Goal: Contribute content: Add original content to the website for others to see

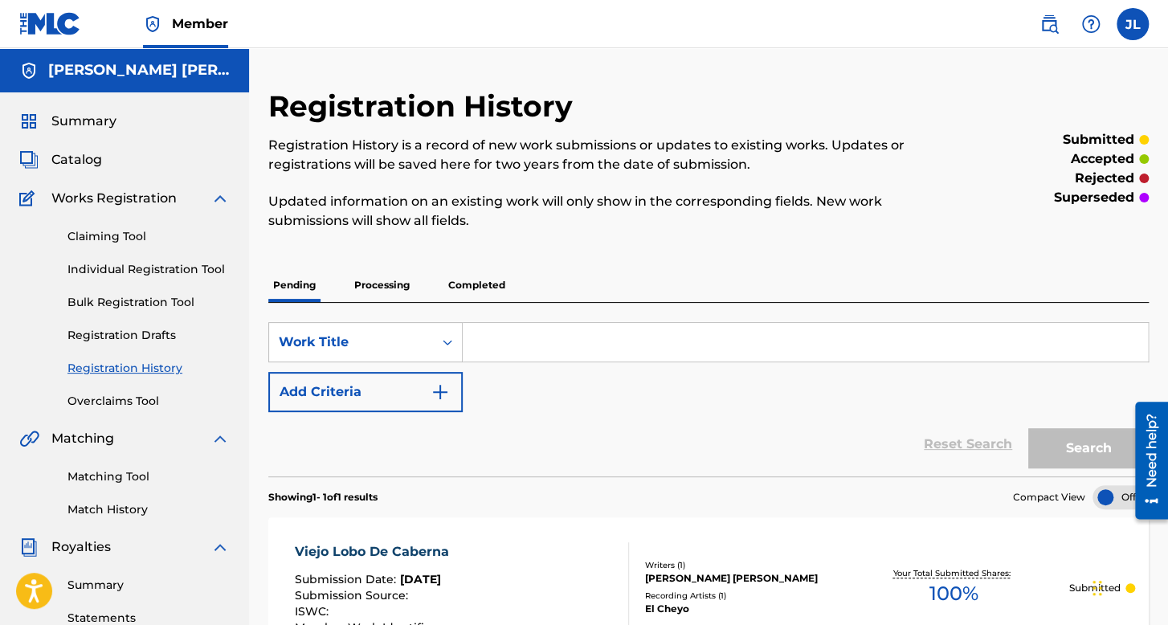
click at [106, 119] on span "Summary" at bounding box center [83, 121] width 65 height 19
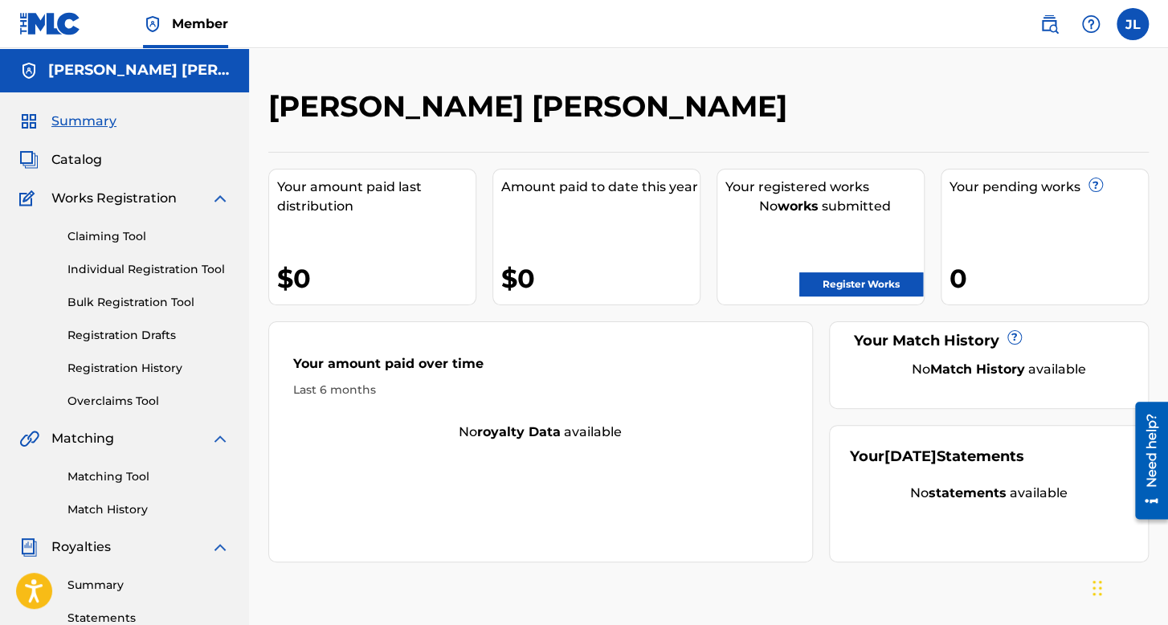
click at [169, 269] on link "Individual Registration Tool" at bounding box center [148, 269] width 162 height 17
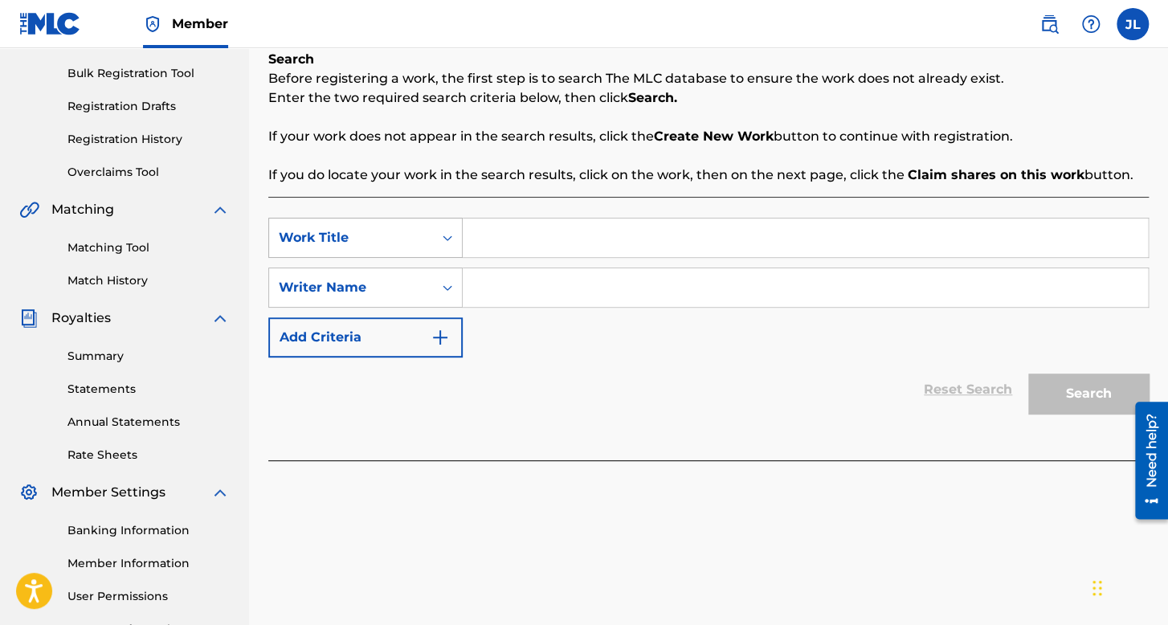
scroll to position [241, 0]
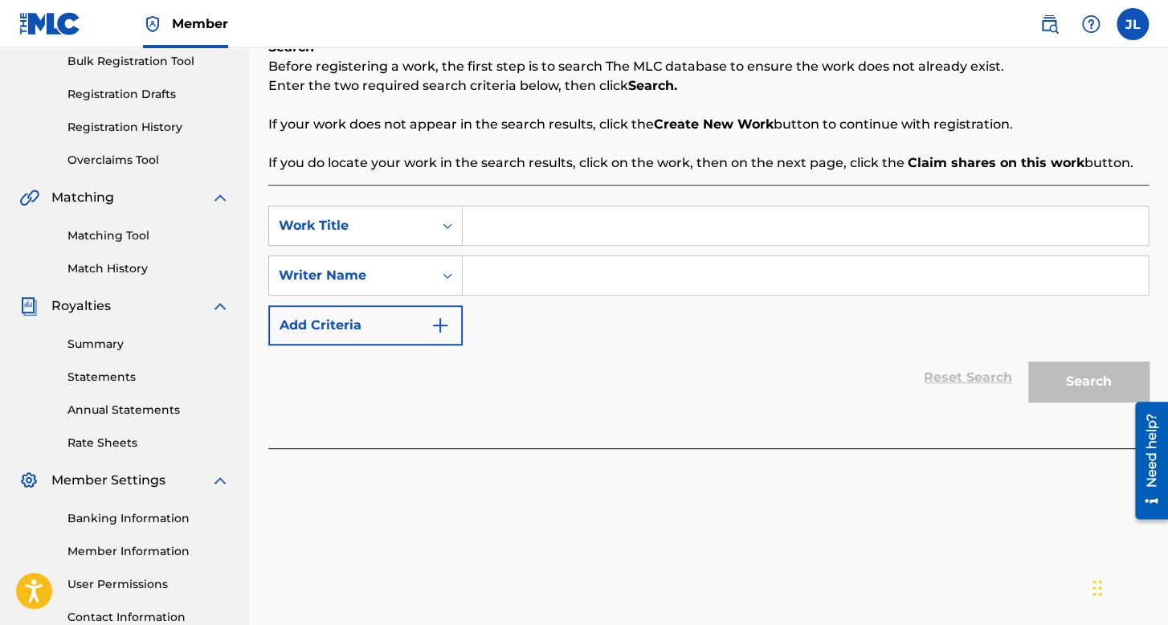
click at [470, 231] on input "Search Form" at bounding box center [805, 225] width 685 height 39
type input "La Consigna"
click at [517, 274] on input "Search Form" at bounding box center [805, 275] width 685 height 39
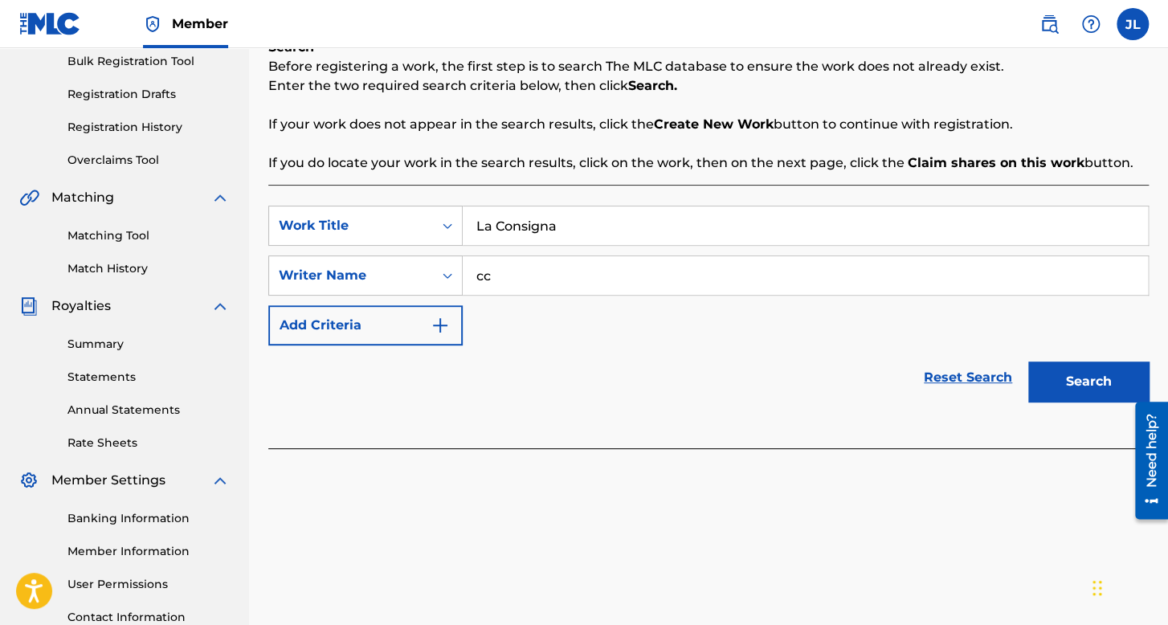
type input "cc"
click at [1028, 361] on button "Search" at bounding box center [1088, 381] width 120 height 40
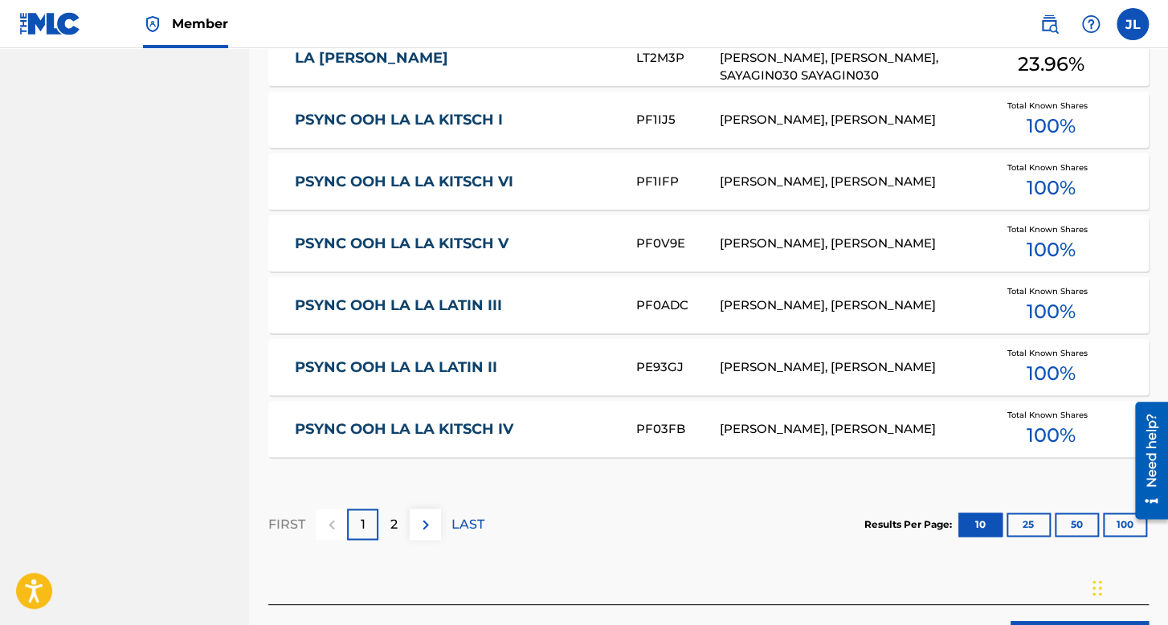
scroll to position [1018, 0]
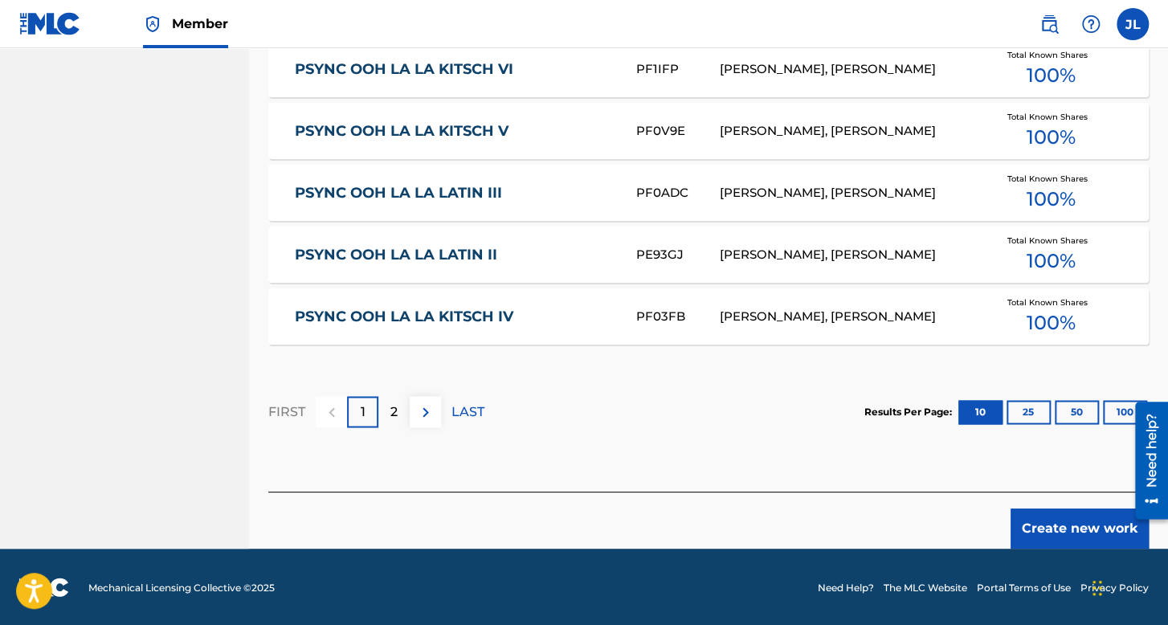
click at [1074, 533] on button "Create new work" at bounding box center [1079, 528] width 138 height 40
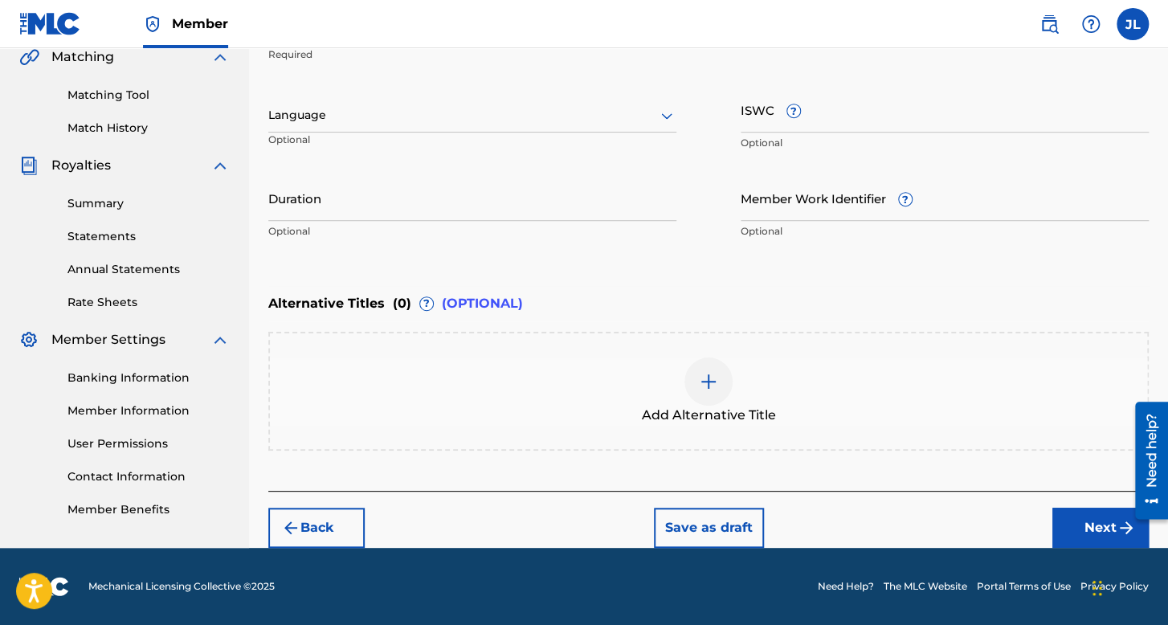
scroll to position [380, 0]
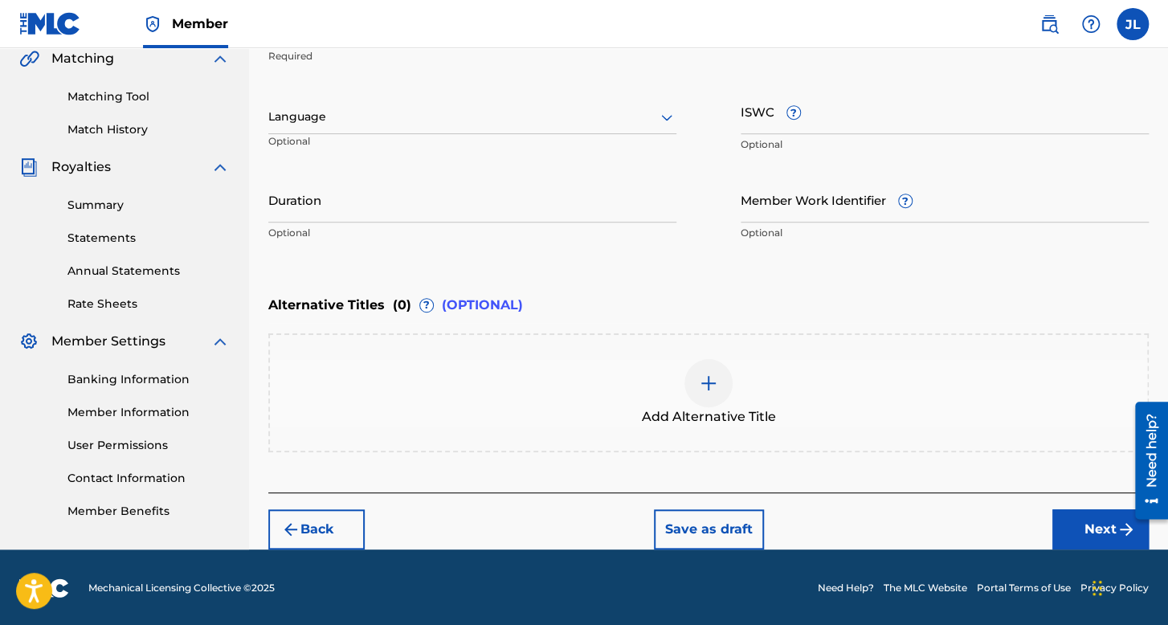
click at [507, 124] on div at bounding box center [472, 117] width 408 height 20
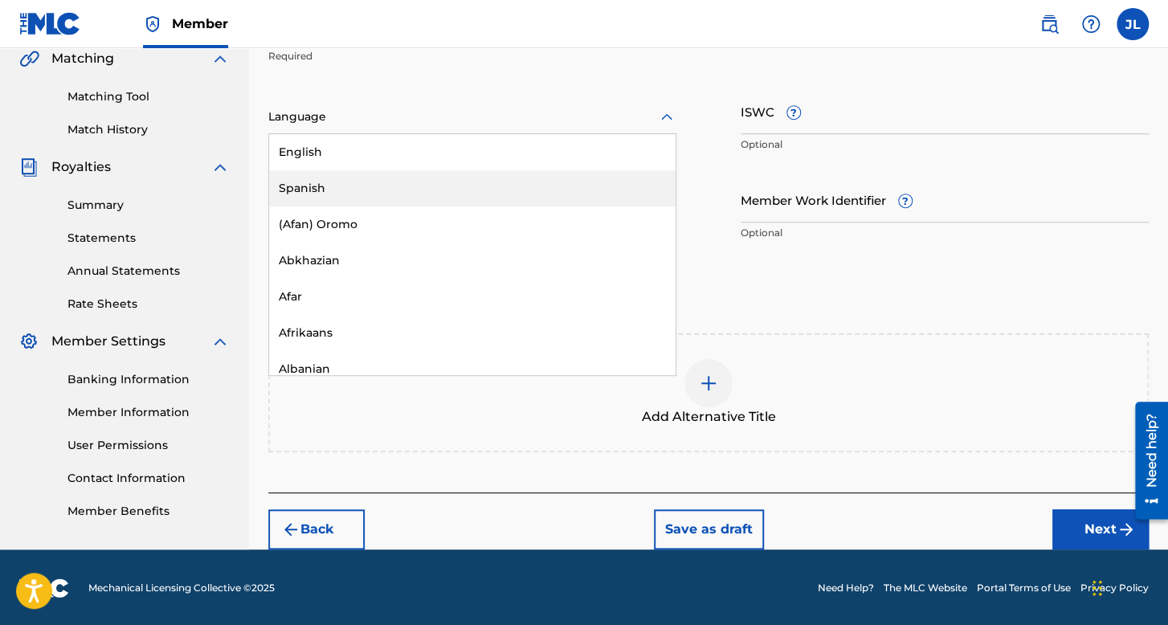
click at [453, 201] on div "Spanish" at bounding box center [472, 188] width 406 height 36
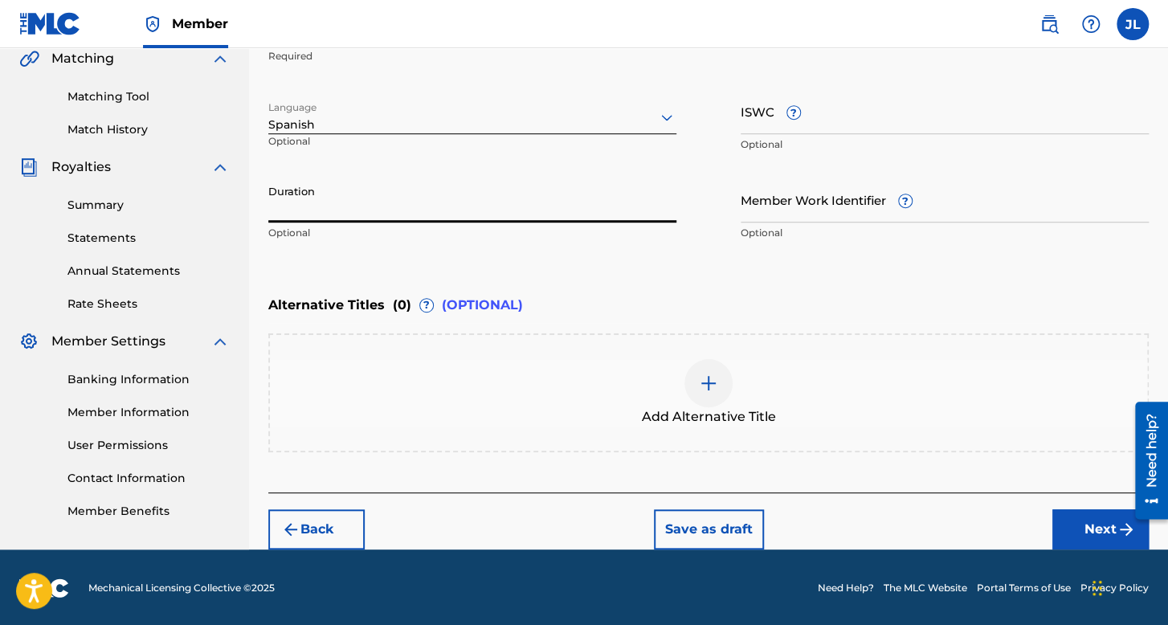
click at [451, 204] on input "Duration" at bounding box center [472, 200] width 408 height 46
type input "02:09"
click at [1074, 529] on button "Next" at bounding box center [1100, 529] width 96 height 40
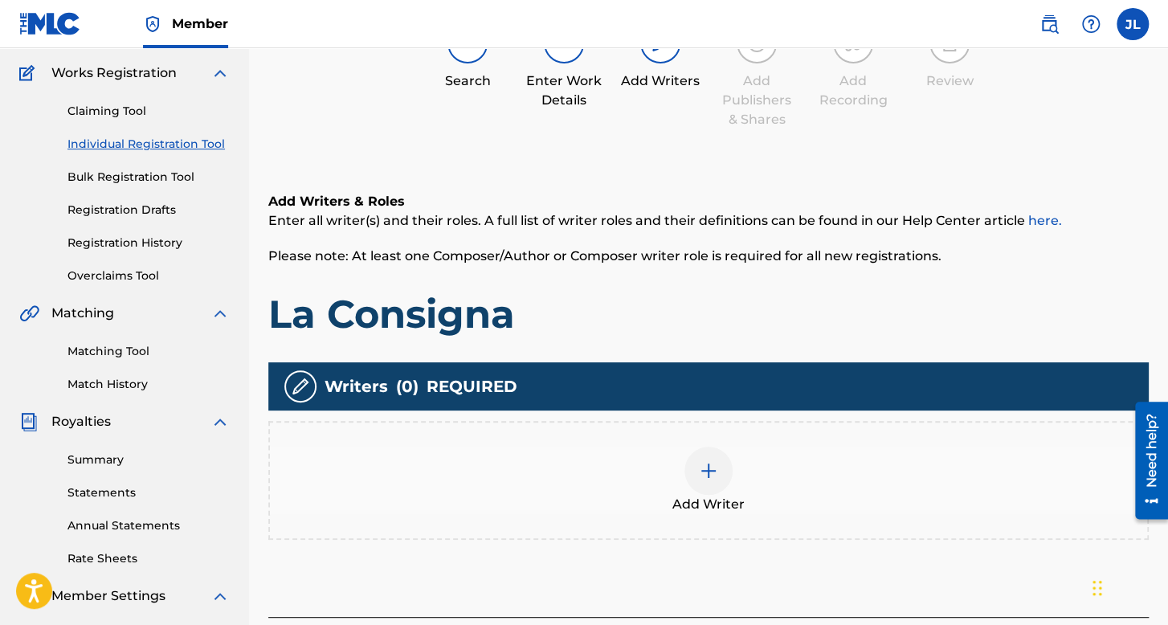
scroll to position [153, 0]
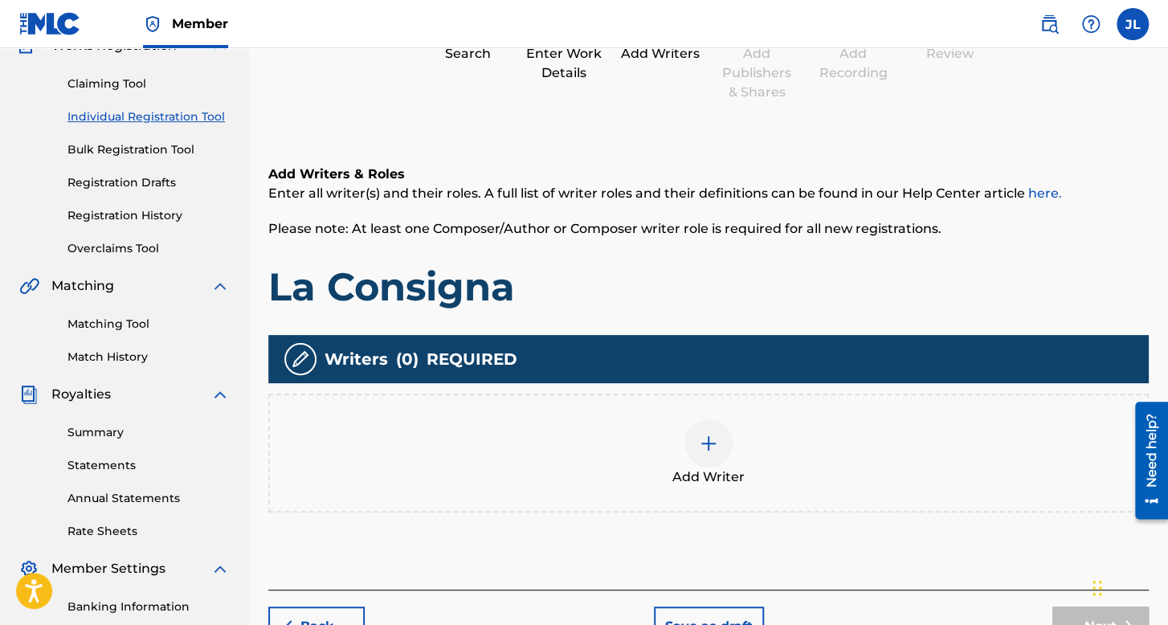
click at [696, 419] on div "Add Writer" at bounding box center [708, 452] width 877 height 67
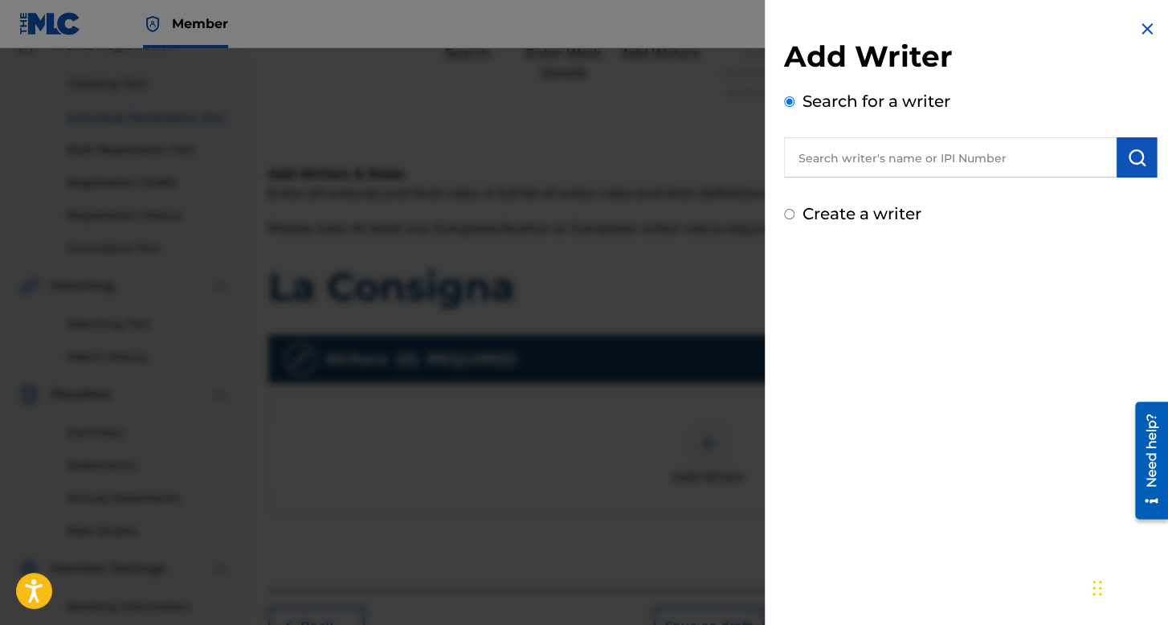
click at [784, 213] on input "Create a writer" at bounding box center [789, 214] width 10 height 10
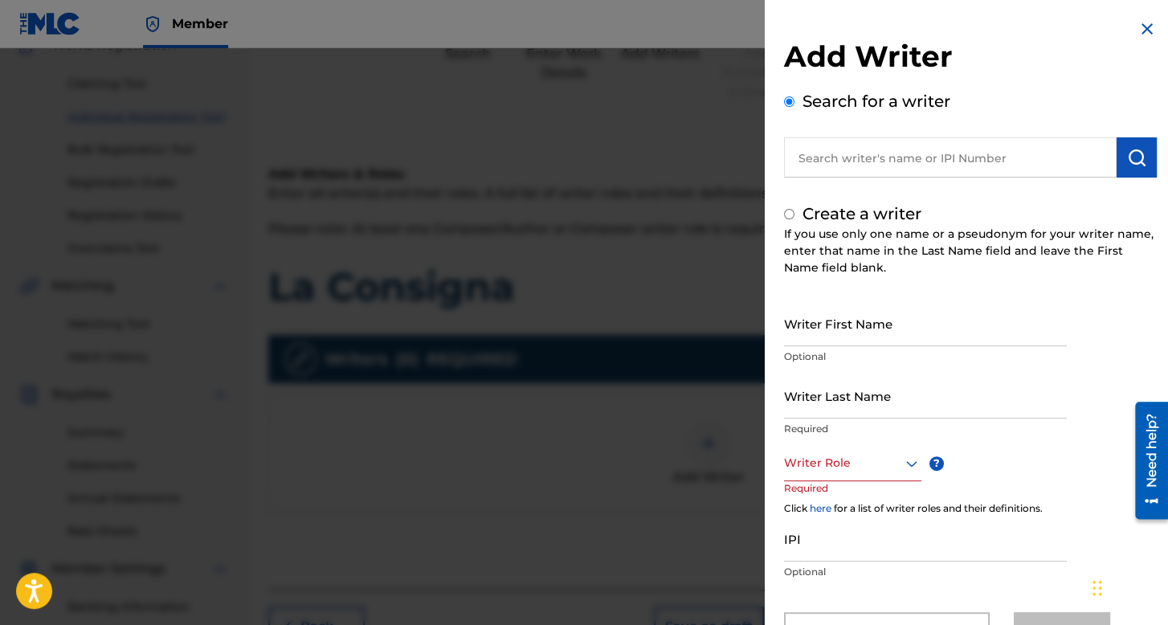
radio input "false"
radio input "true"
click at [829, 321] on input "Writer First Name" at bounding box center [925, 323] width 283 height 46
click at [582, 210] on div at bounding box center [584, 360] width 1168 height 625
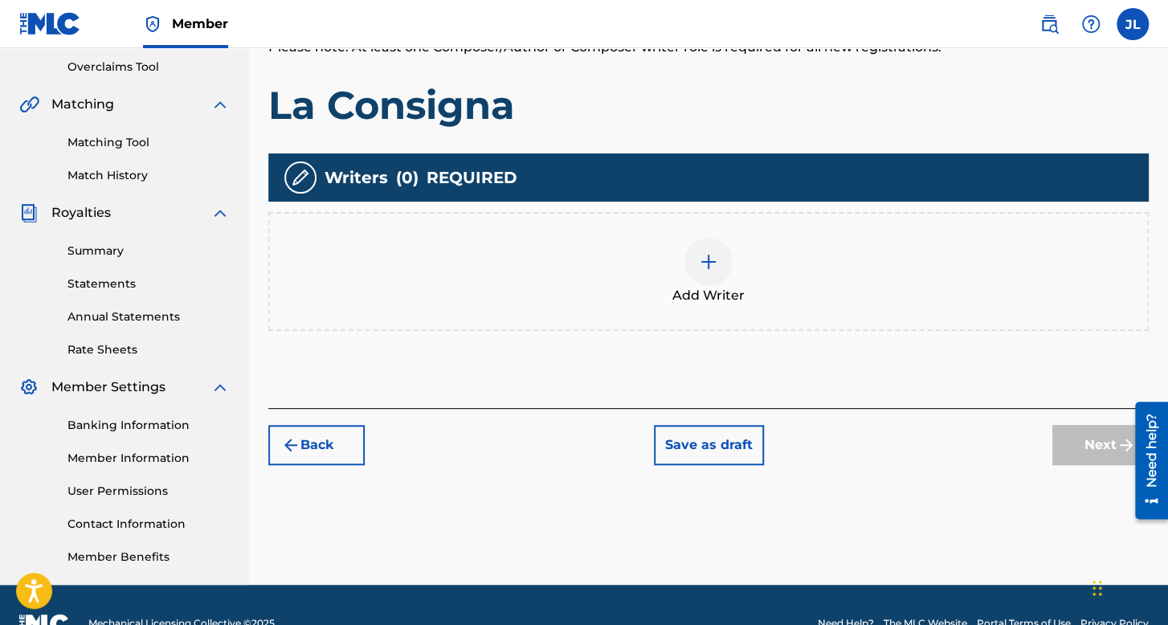
scroll to position [371, 0]
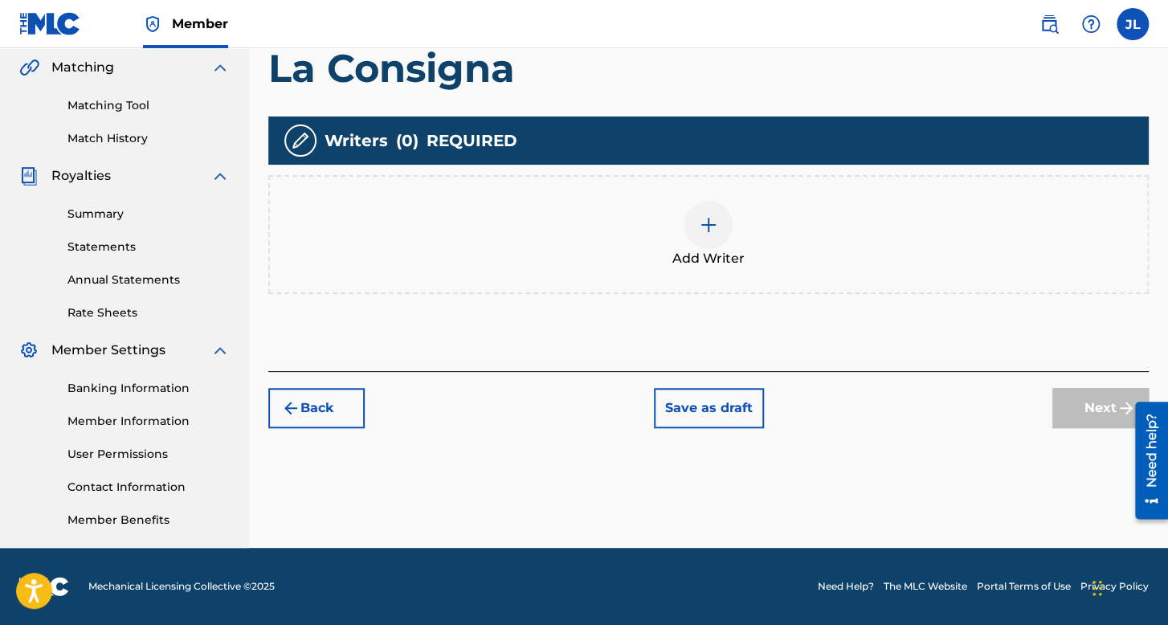
click at [337, 412] on button "Back" at bounding box center [316, 408] width 96 height 40
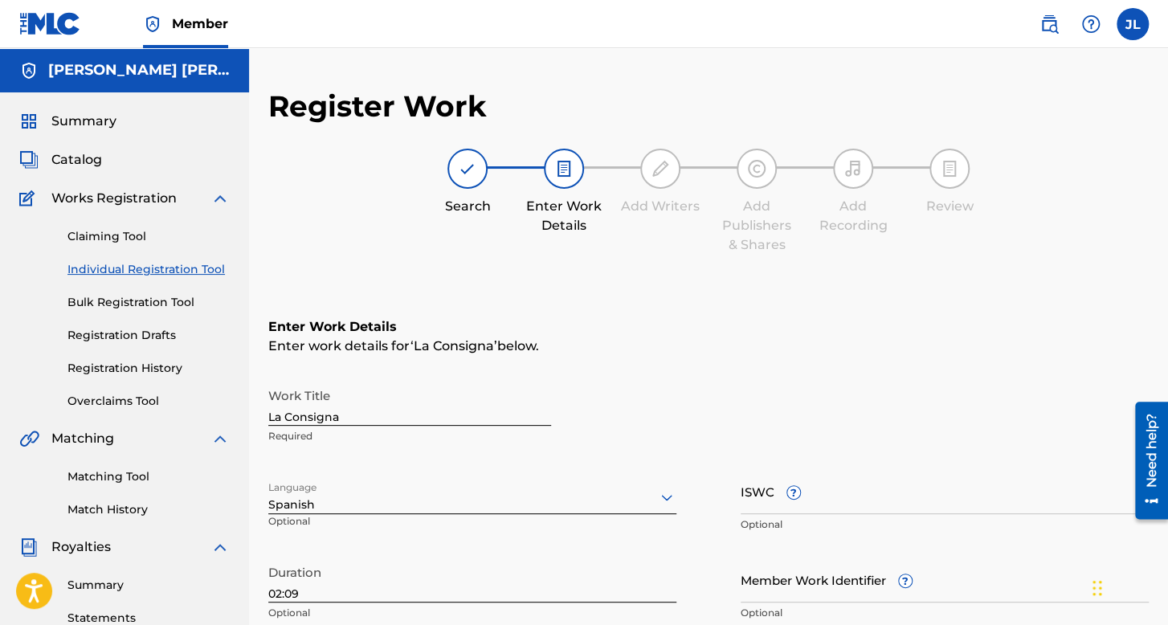
scroll to position [0, 0]
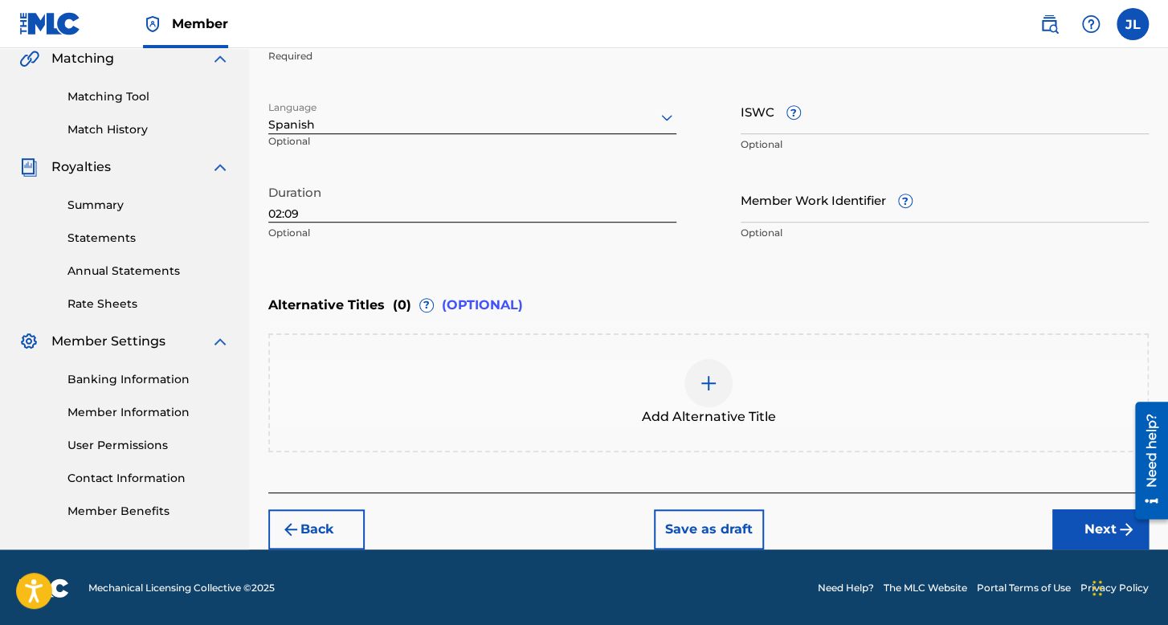
click at [334, 519] on button "Back" at bounding box center [316, 529] width 96 height 40
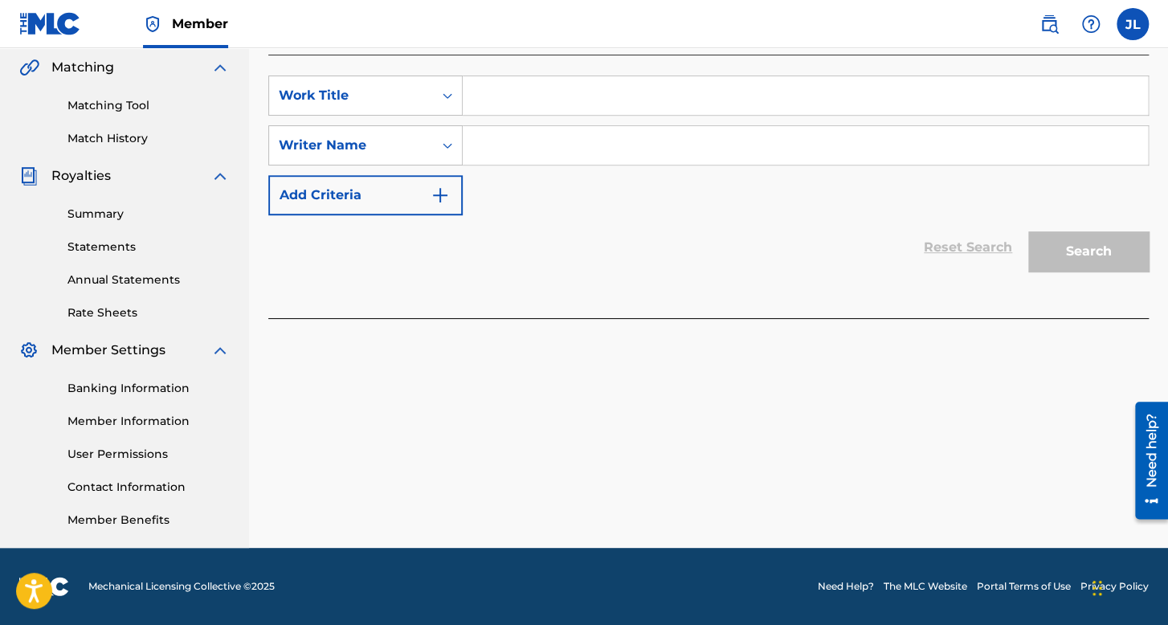
click at [587, 104] on input "Search Form" at bounding box center [805, 95] width 685 height 39
type input "Esta va para mi Apa"
click at [597, 138] on input "Search Form" at bounding box center [805, 145] width 685 height 39
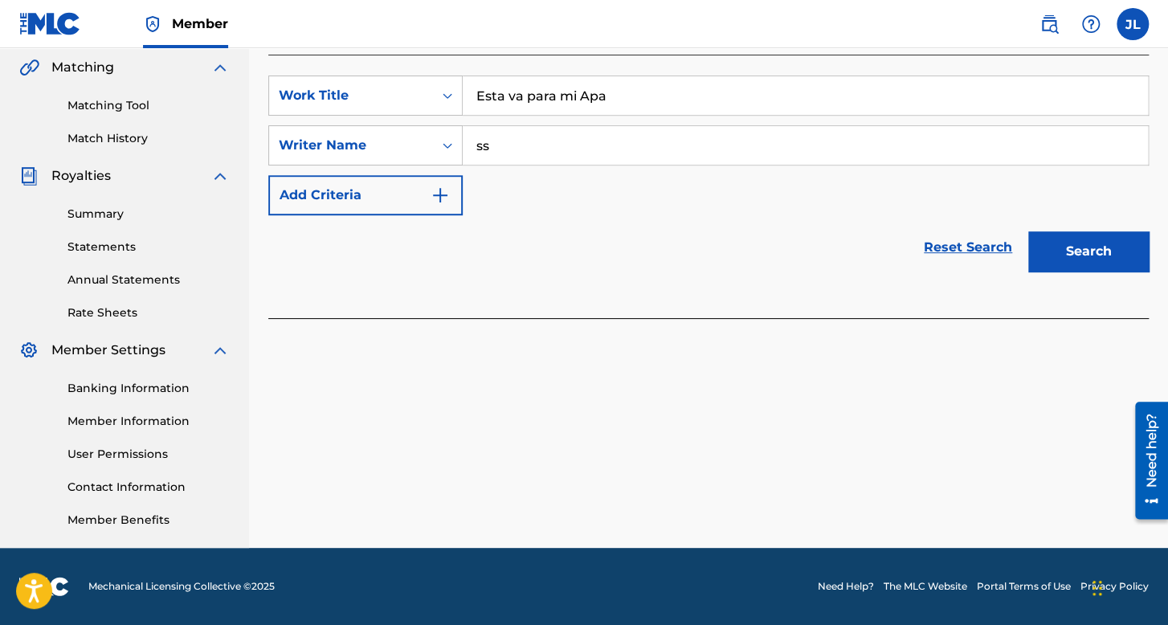
type input "ss"
click at [1028, 231] on button "Search" at bounding box center [1088, 251] width 120 height 40
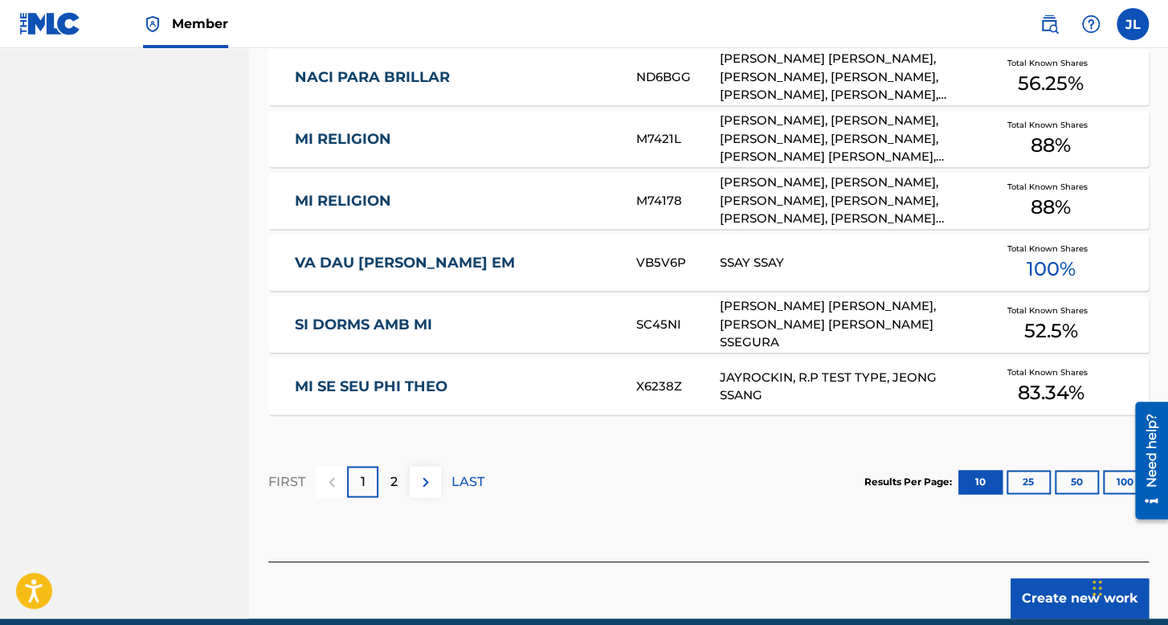
scroll to position [1018, 0]
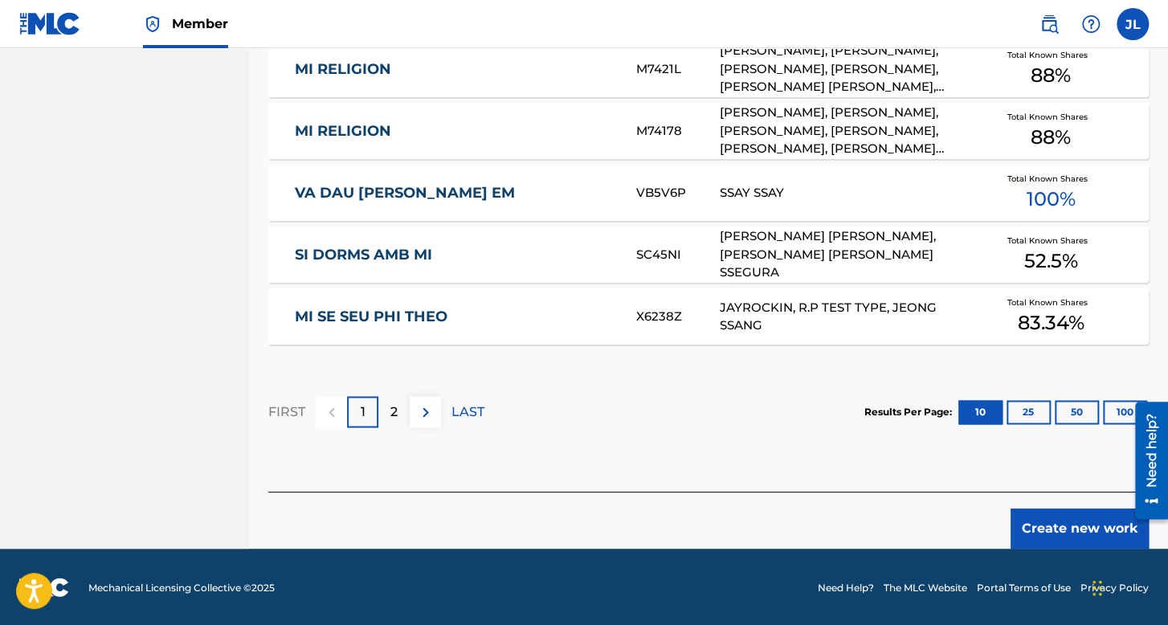
click at [1061, 529] on button "Create new work" at bounding box center [1079, 528] width 138 height 40
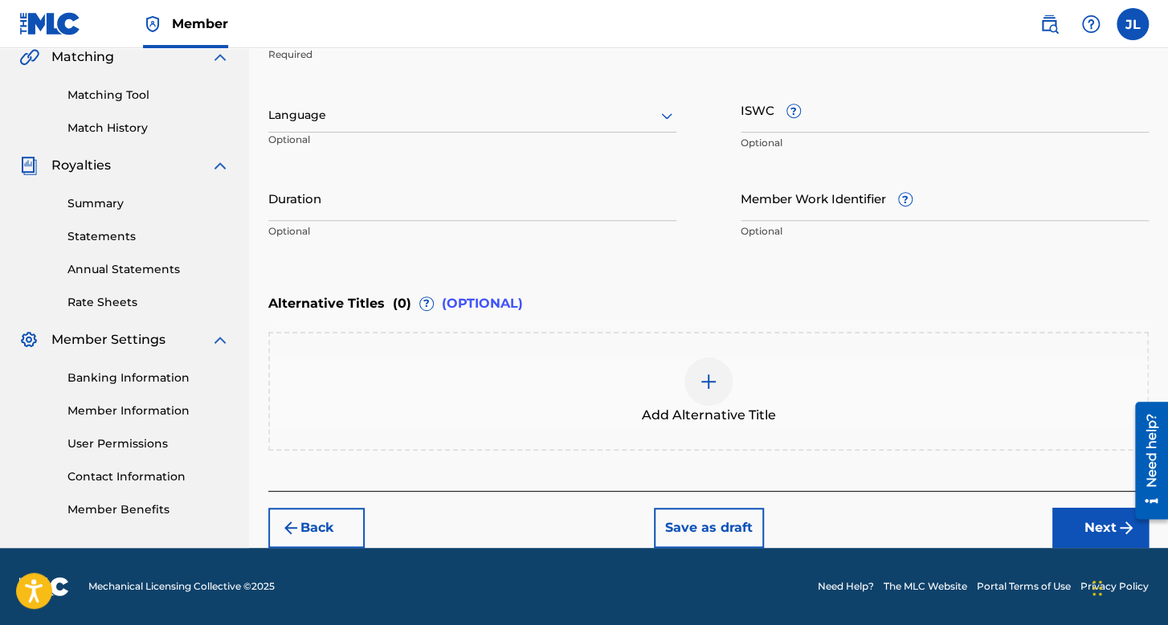
scroll to position [380, 0]
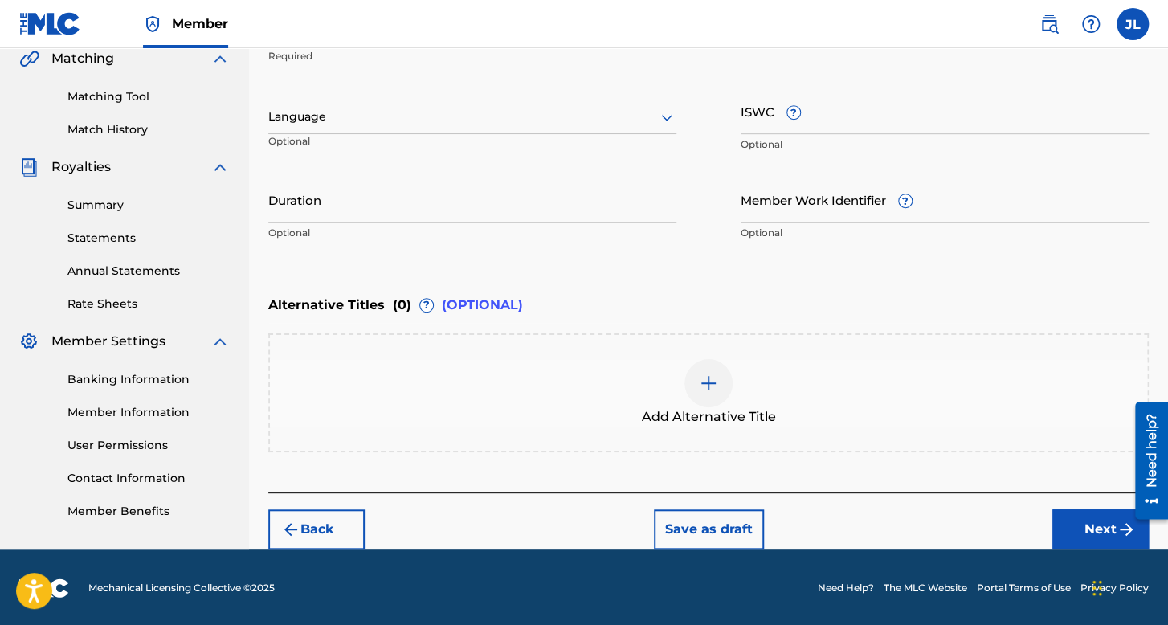
drag, startPoint x: 530, startPoint y: 88, endPoint x: 518, endPoint y: 104, distance: 20.7
click at [523, 98] on div "Language Optional" at bounding box center [472, 124] width 408 height 72
drag, startPoint x: 518, startPoint y: 104, endPoint x: 511, endPoint y: 112, distance: 9.7
click at [518, 105] on div "Language" at bounding box center [472, 117] width 408 height 34
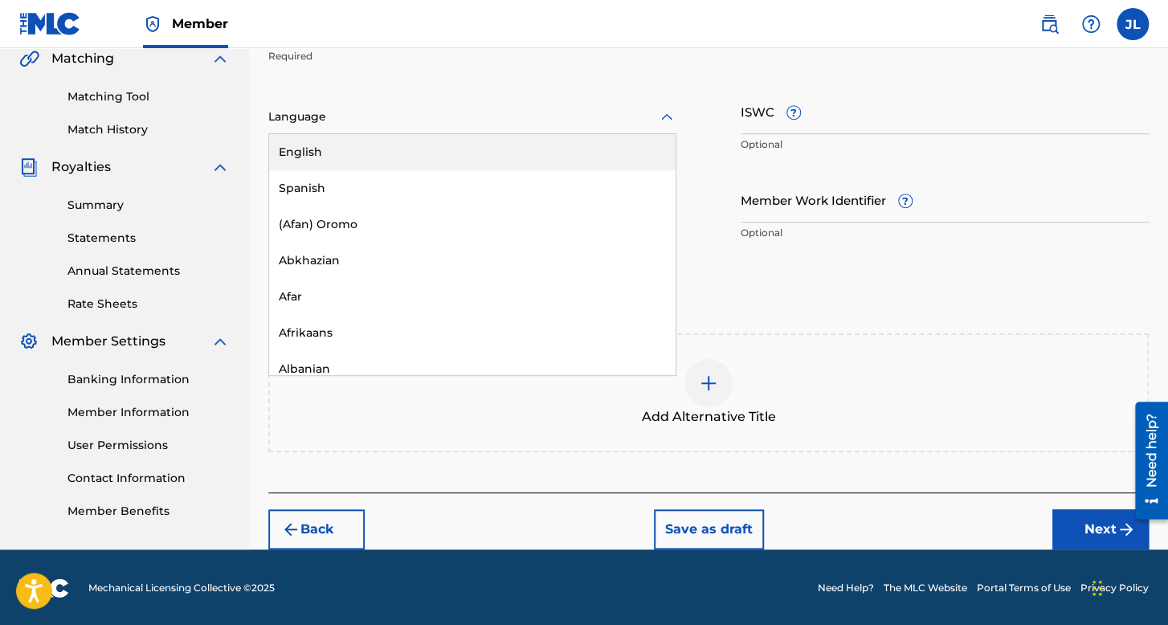
click at [405, 168] on div "English" at bounding box center [472, 152] width 406 height 36
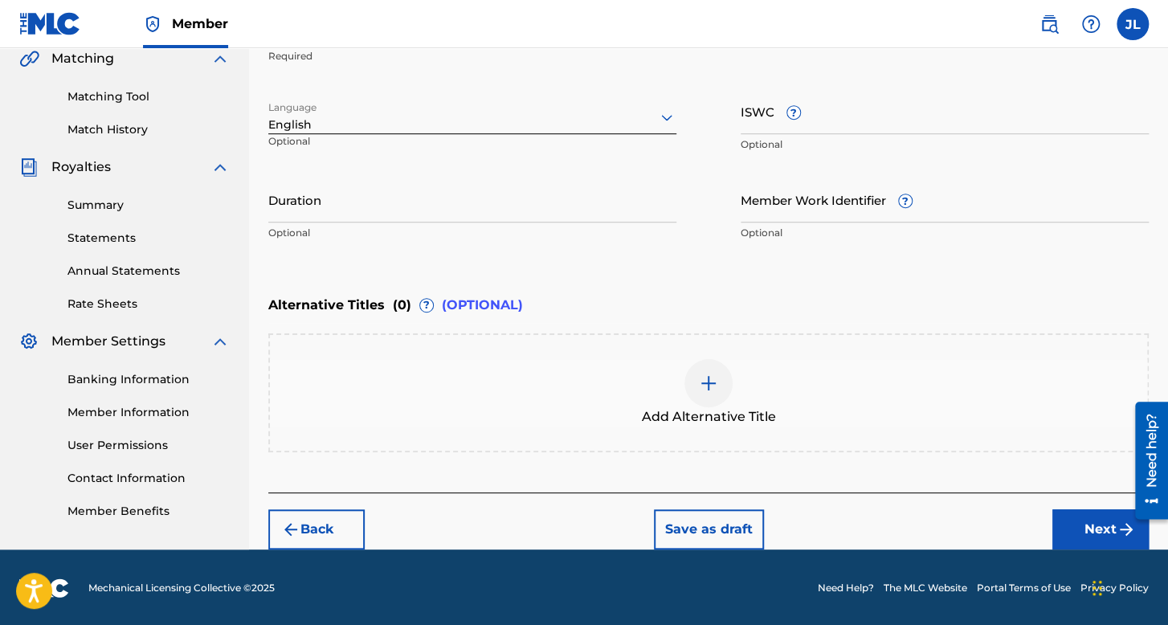
click at [433, 120] on div at bounding box center [472, 117] width 408 height 20
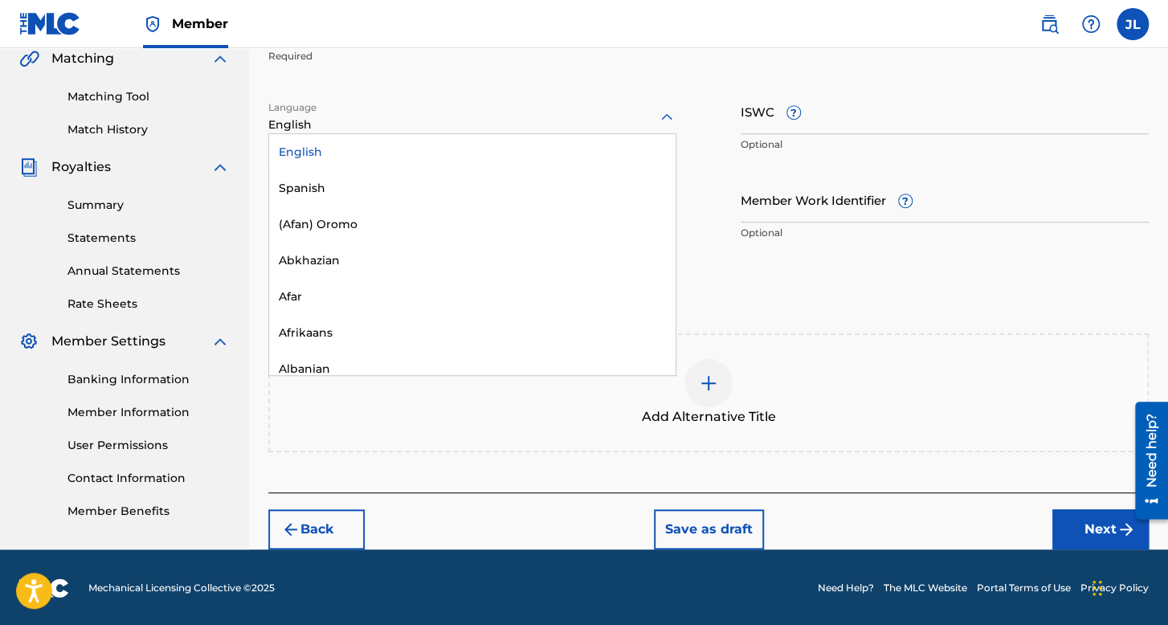
click at [404, 165] on div "English" at bounding box center [472, 152] width 406 height 36
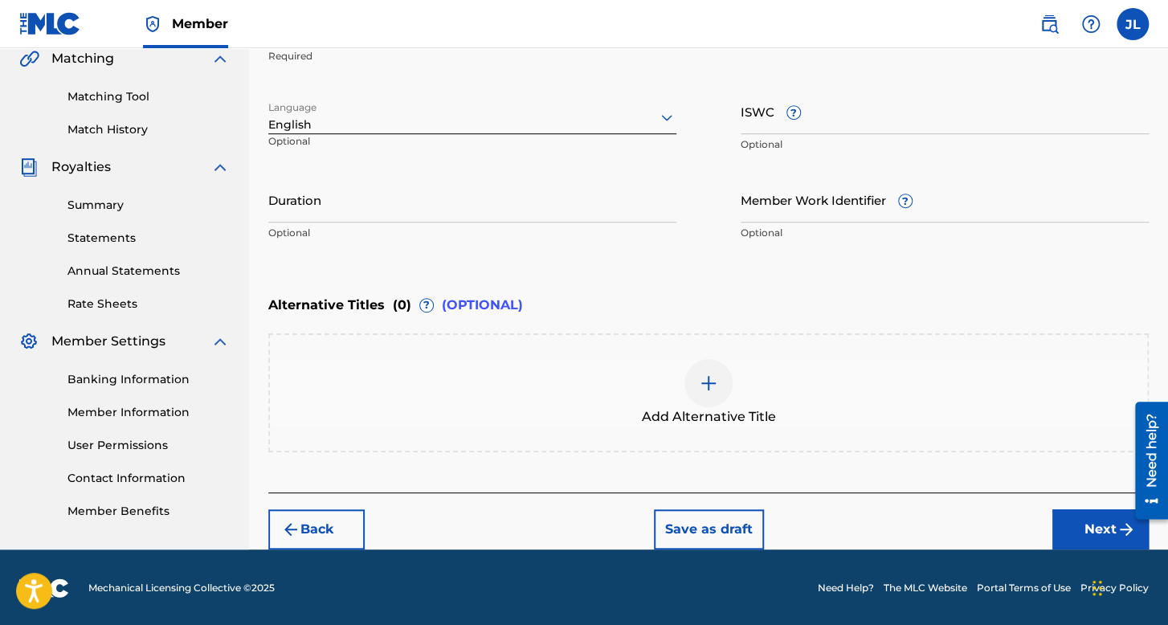
click at [426, 120] on div at bounding box center [472, 117] width 408 height 20
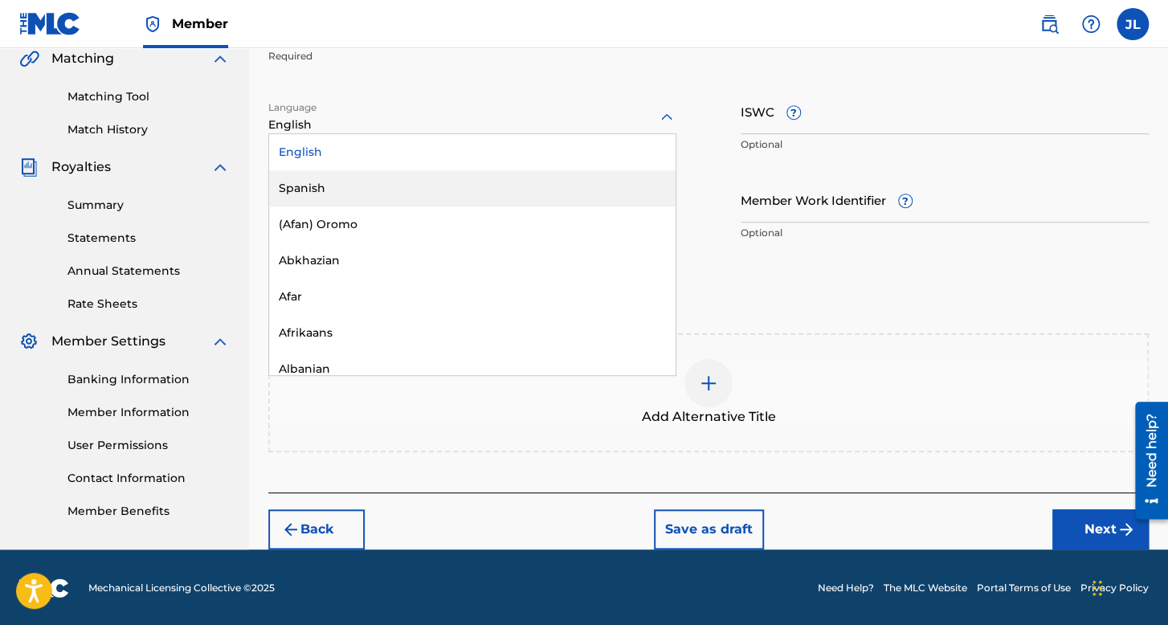
click at [417, 200] on div "Spanish" at bounding box center [472, 188] width 406 height 36
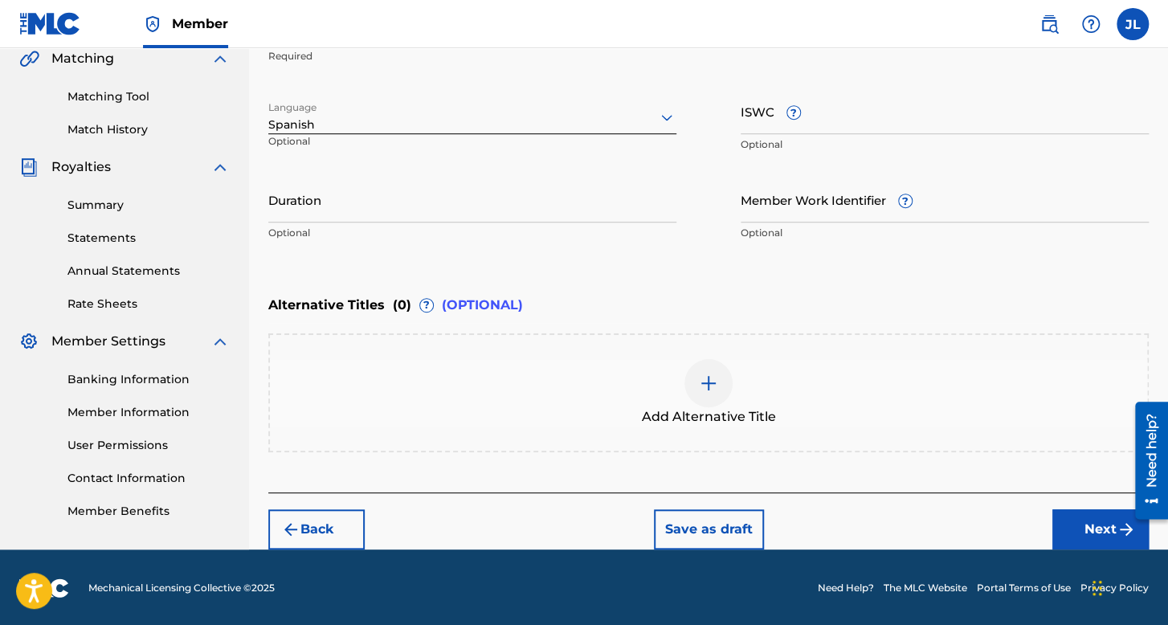
click at [392, 224] on div "Duration Optional" at bounding box center [472, 213] width 408 height 72
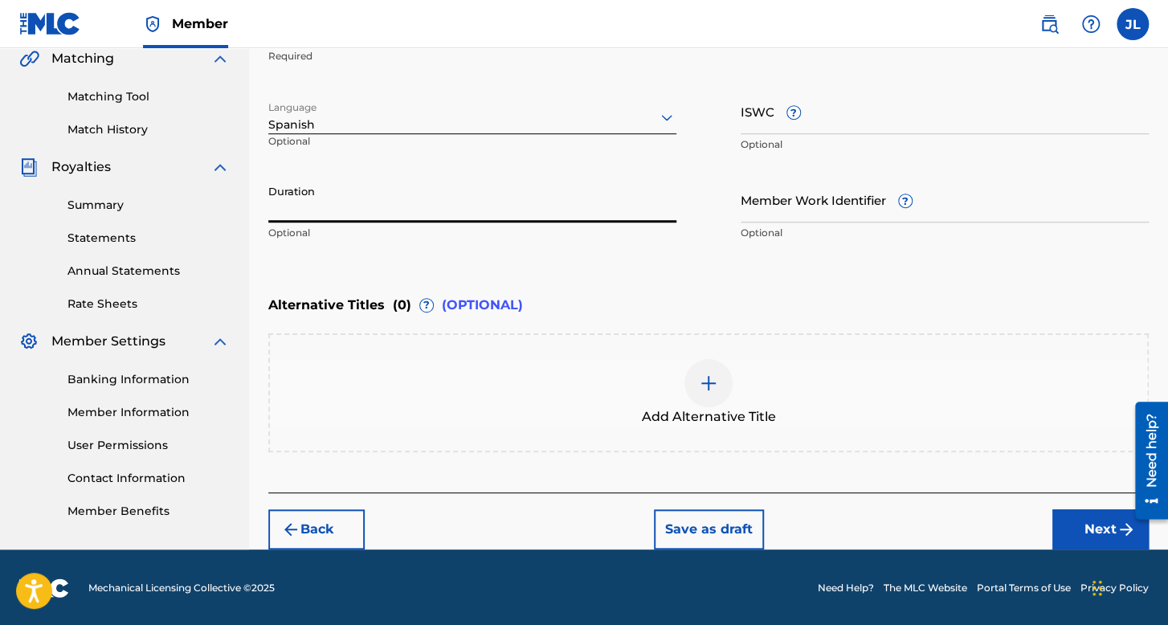
click at [393, 196] on input "Duration" at bounding box center [472, 200] width 408 height 46
type input "02:11"
click at [1082, 534] on button "Next" at bounding box center [1100, 529] width 96 height 40
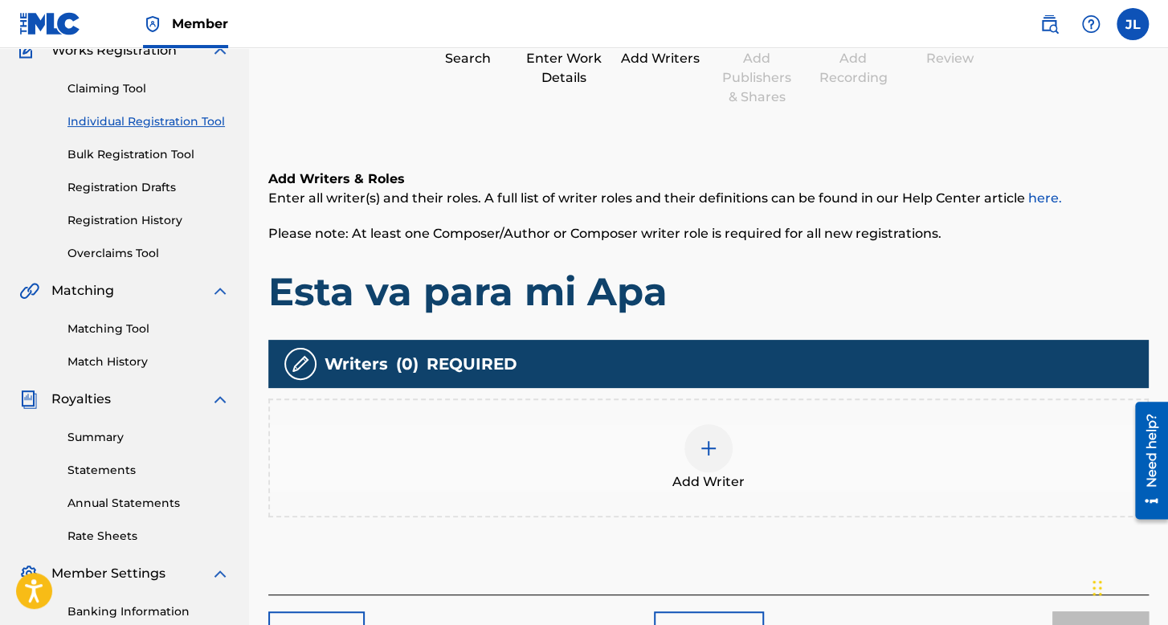
scroll to position [233, 0]
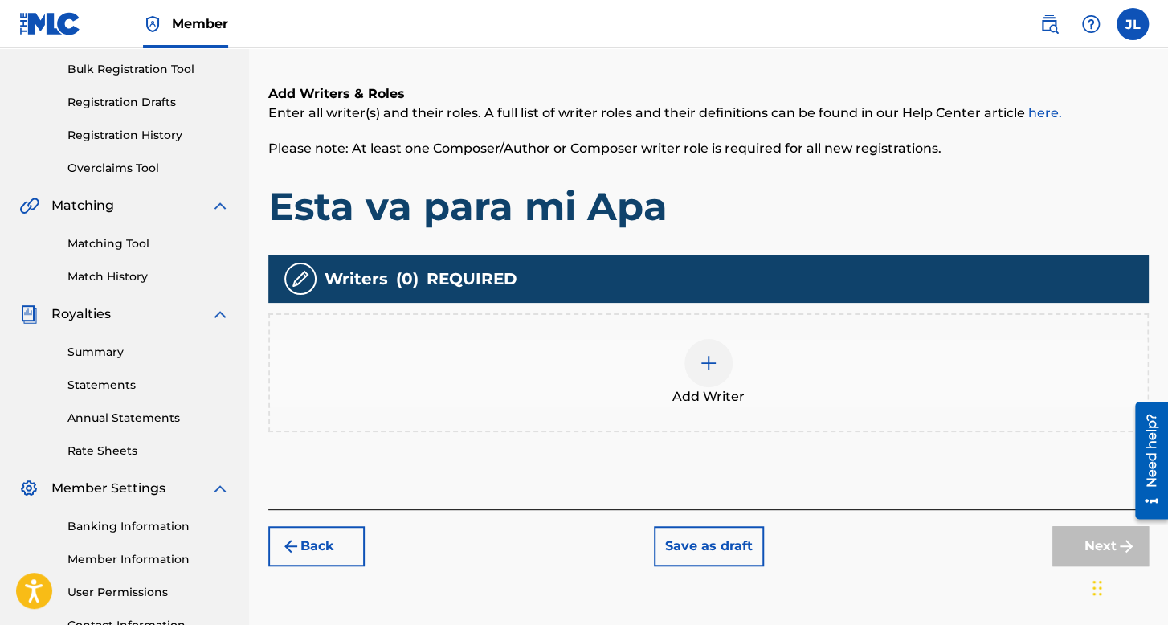
click at [679, 364] on div "Add Writer" at bounding box center [708, 372] width 877 height 67
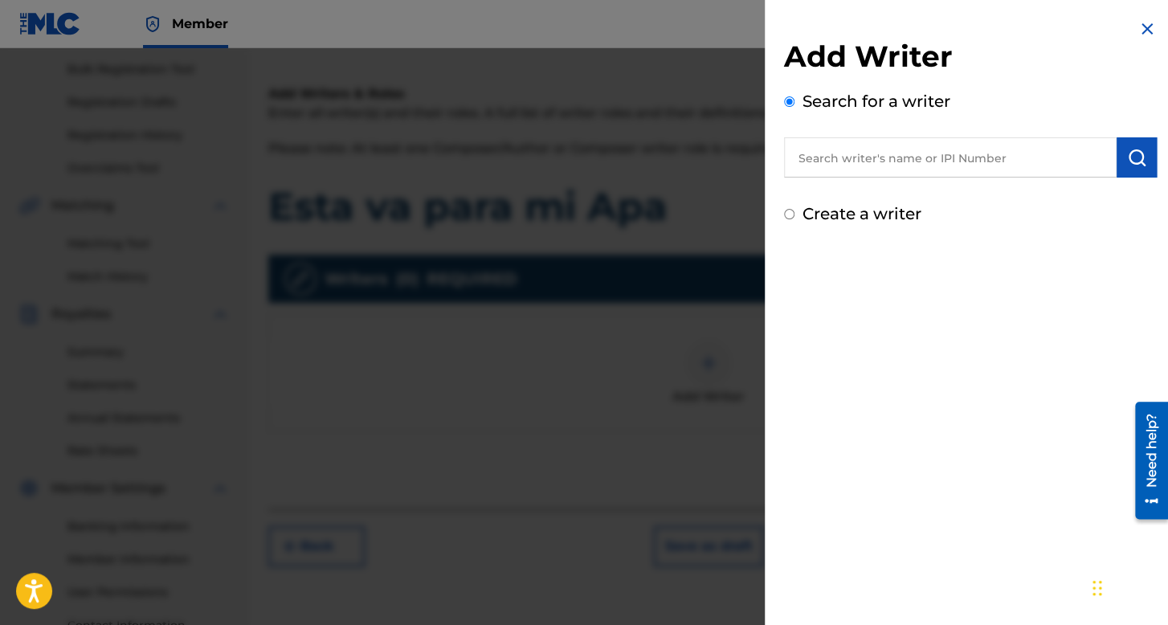
click at [785, 212] on input "Create a writer" at bounding box center [789, 214] width 10 height 10
radio input "false"
radio input "true"
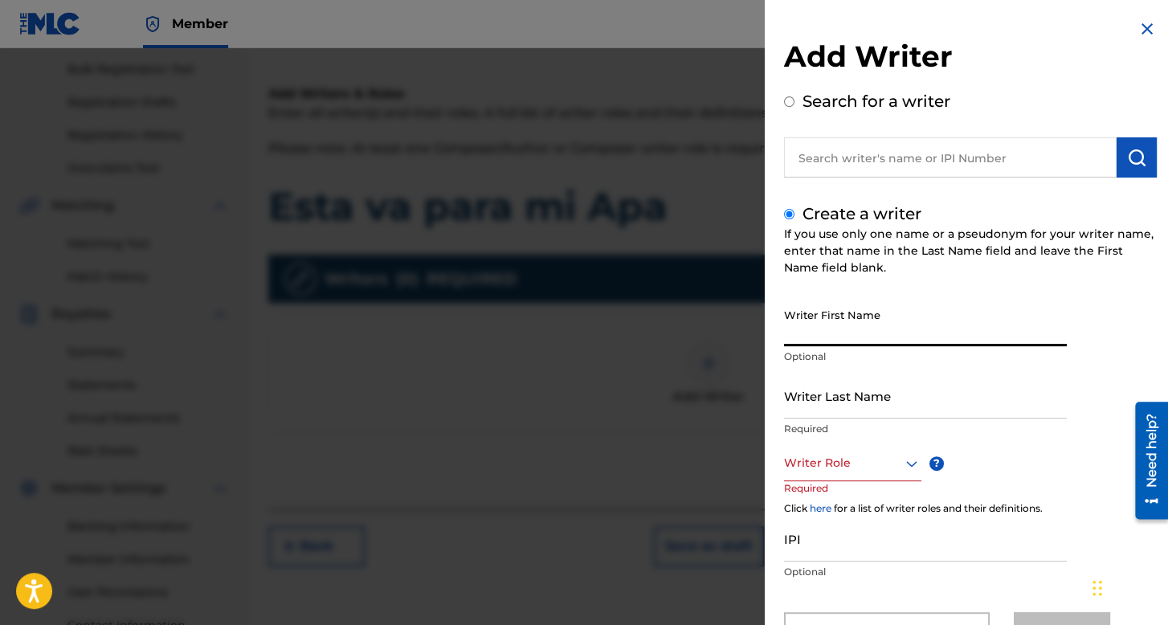
click at [823, 322] on input "Writer First Name" at bounding box center [925, 323] width 283 height 46
type input "[PERSON_NAME] [PERSON_NAME]"
click at [944, 439] on div "Writer Last Name Required" at bounding box center [925, 409] width 283 height 72
click at [943, 410] on input "Writer Last Name" at bounding box center [925, 396] width 283 height 46
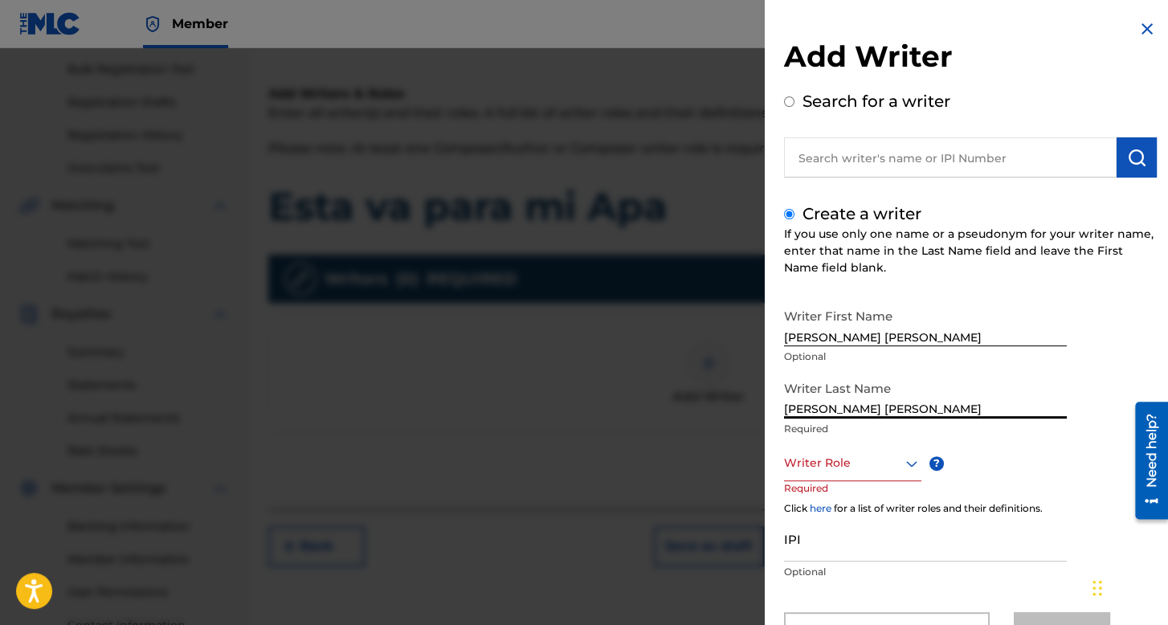
type input "[PERSON_NAME] [PERSON_NAME]"
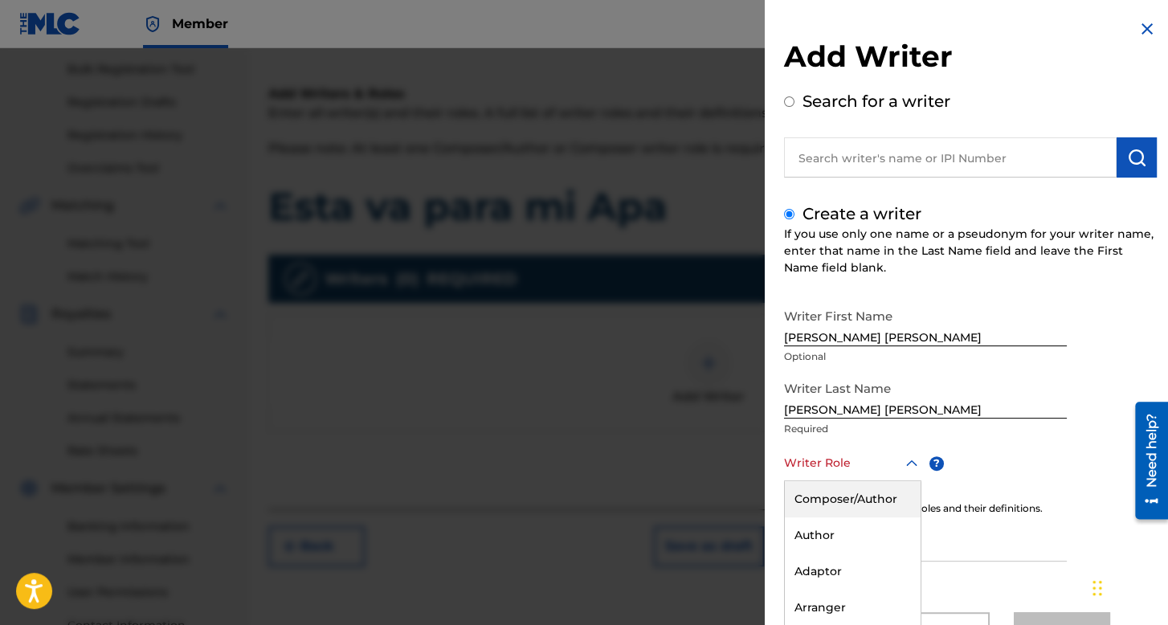
click at [864, 447] on div "8 results available. Use Up and Down to choose options, press Enter to select t…" at bounding box center [852, 463] width 137 height 36
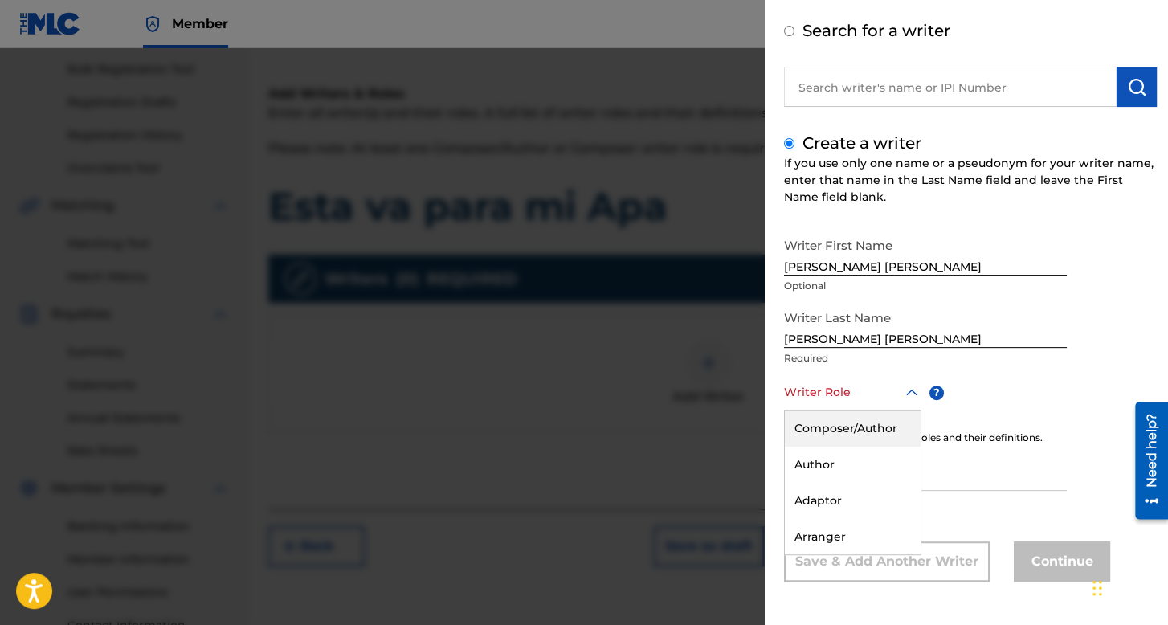
click at [866, 431] on div "Composer/Author" at bounding box center [852, 428] width 136 height 36
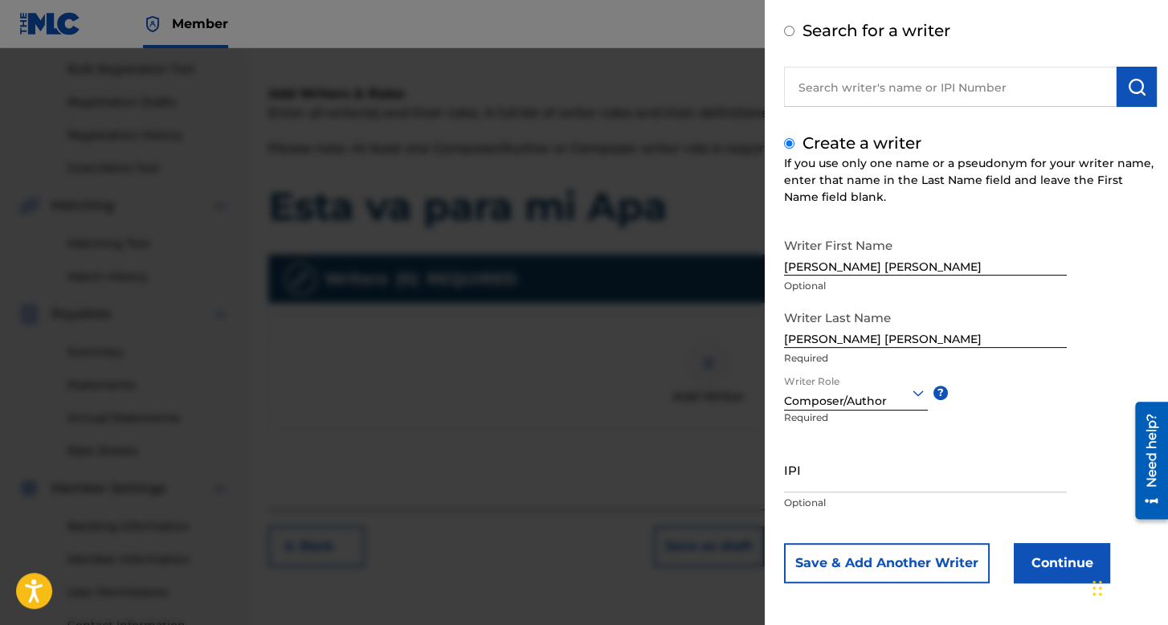
click at [1041, 556] on button "Continue" at bounding box center [1061, 563] width 96 height 40
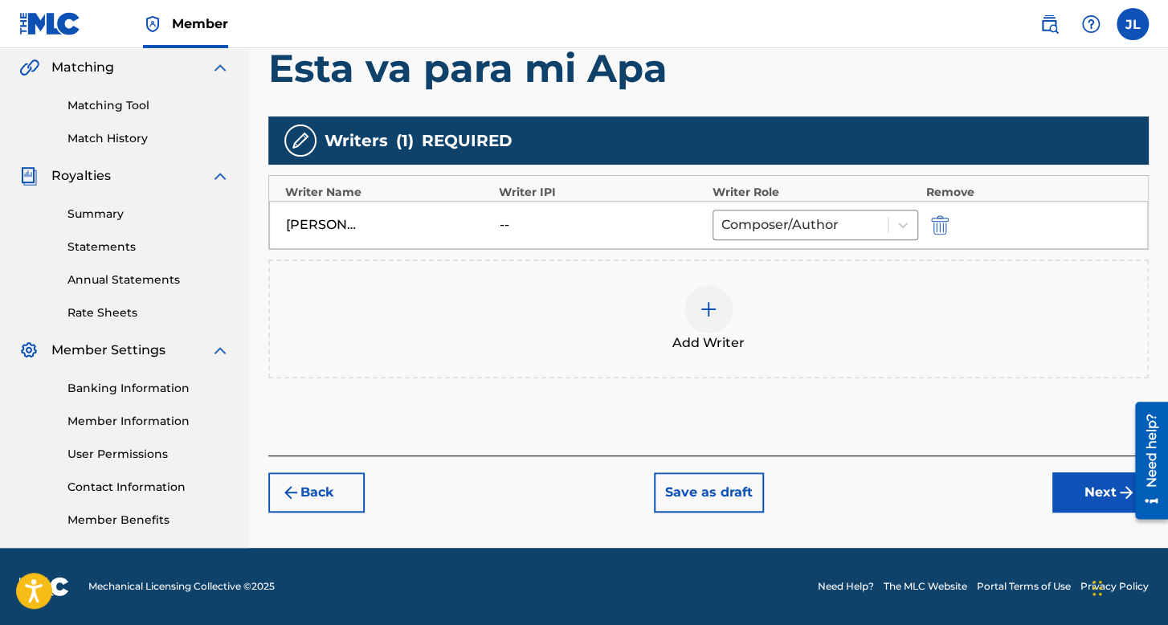
click at [1073, 502] on button "Next" at bounding box center [1100, 492] width 96 height 40
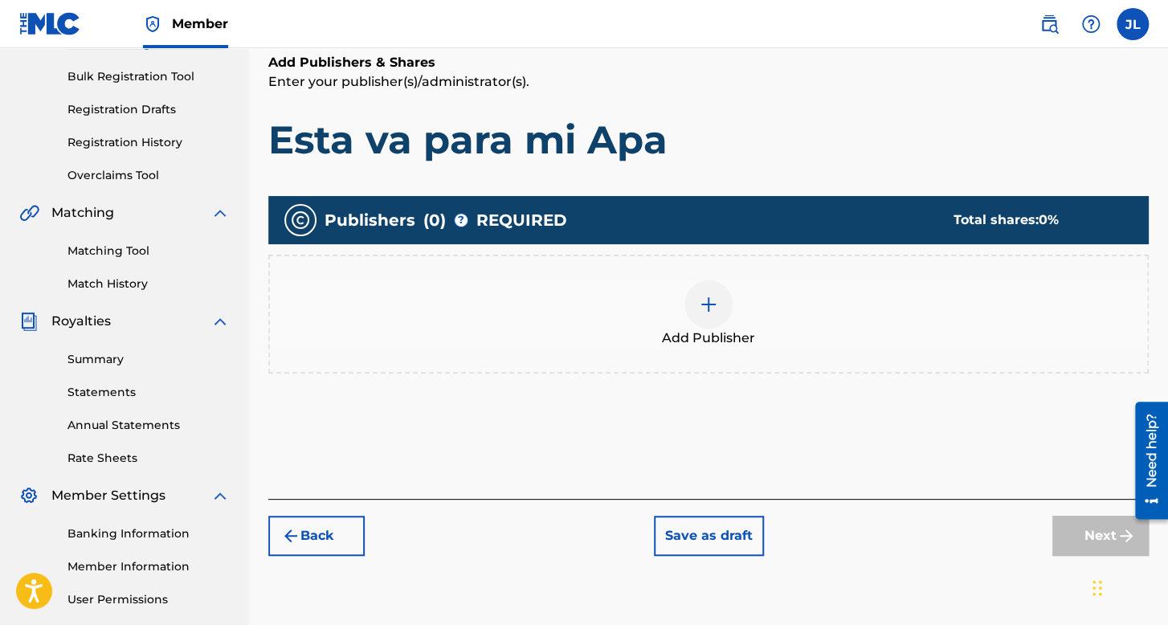
scroll to position [234, 0]
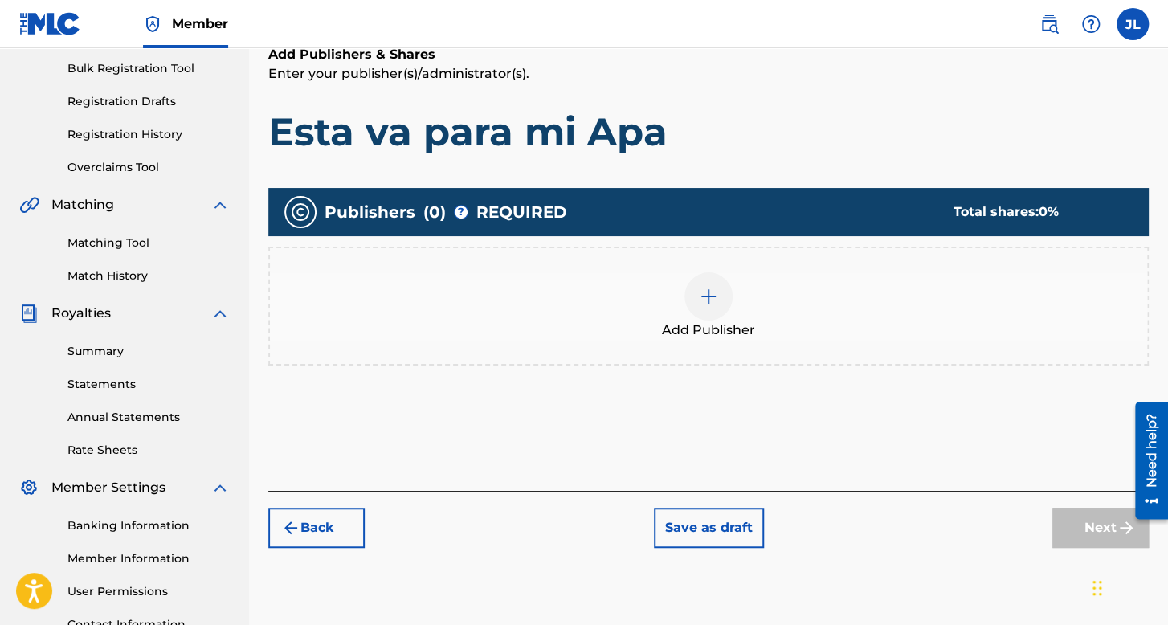
click at [715, 296] on img at bounding box center [708, 296] width 19 height 19
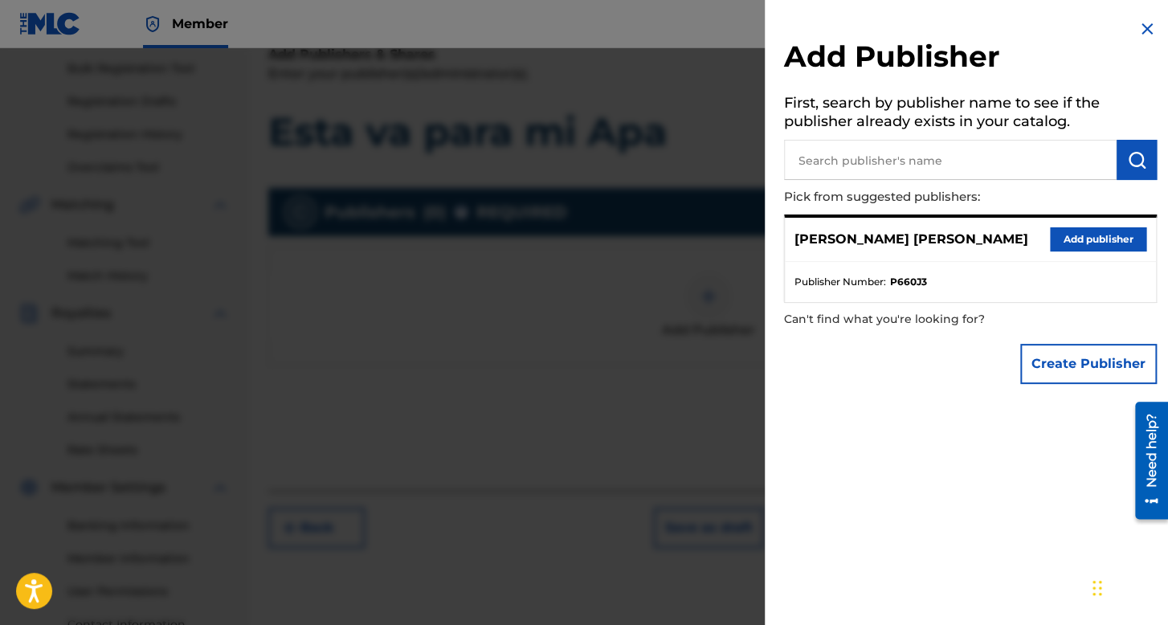
click at [1092, 229] on button "Add publisher" at bounding box center [1097, 239] width 96 height 24
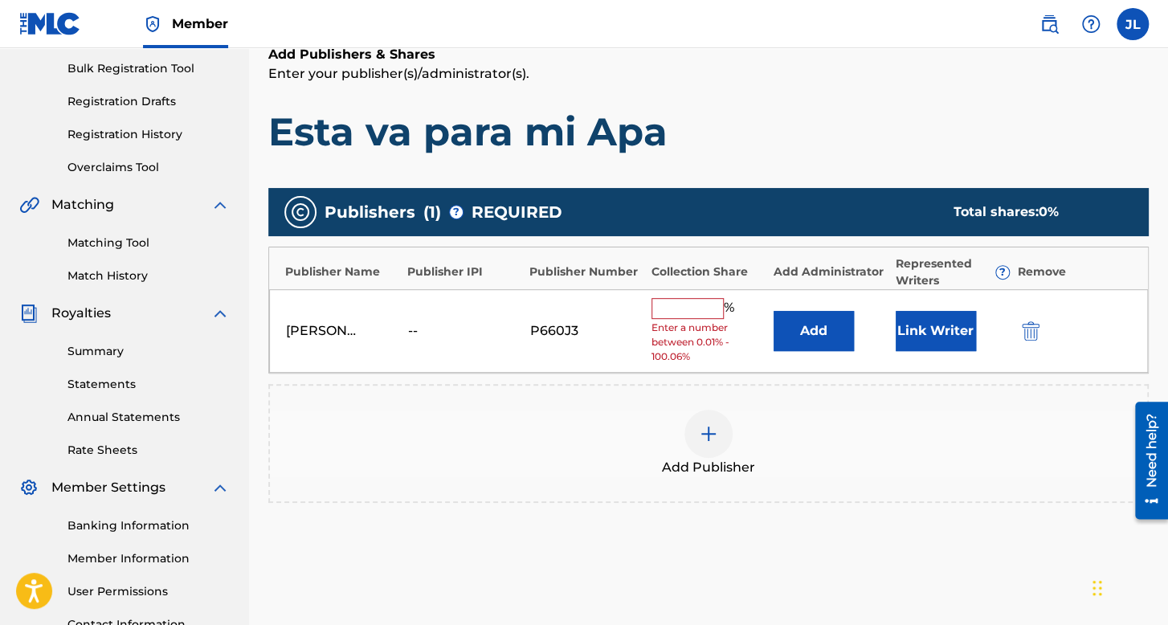
click at [672, 306] on input "text" at bounding box center [687, 308] width 72 height 21
type input "100"
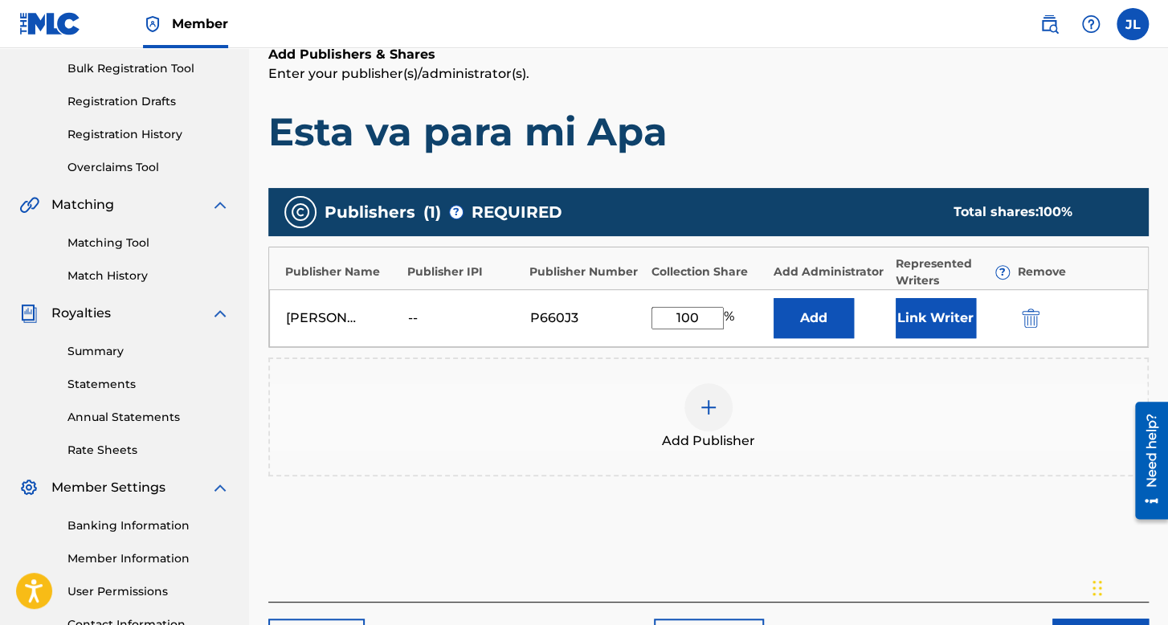
click at [940, 325] on button "Link Writer" at bounding box center [935, 318] width 80 height 40
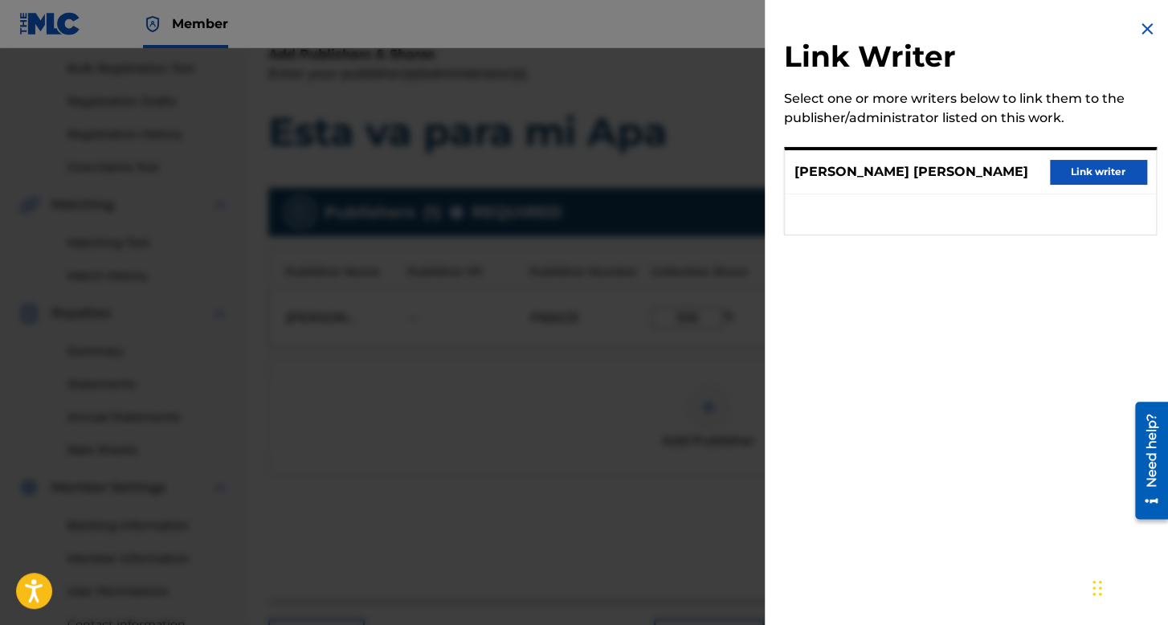
click at [1098, 180] on button "Link writer" at bounding box center [1097, 172] width 96 height 24
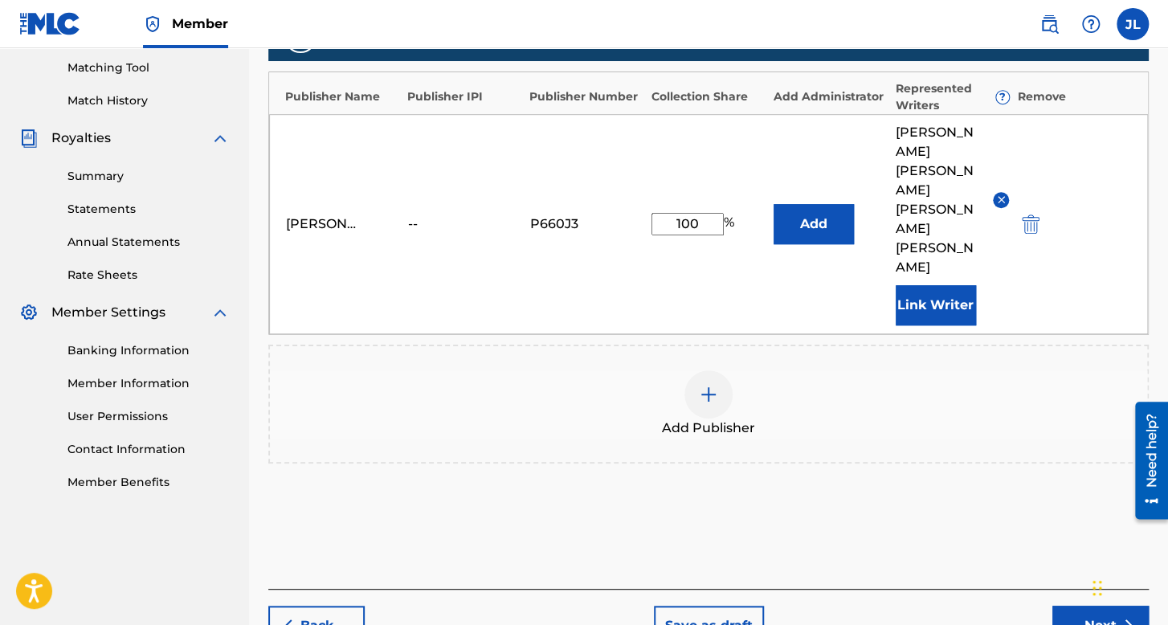
click at [1089, 605] on button "Next" at bounding box center [1100, 625] width 96 height 40
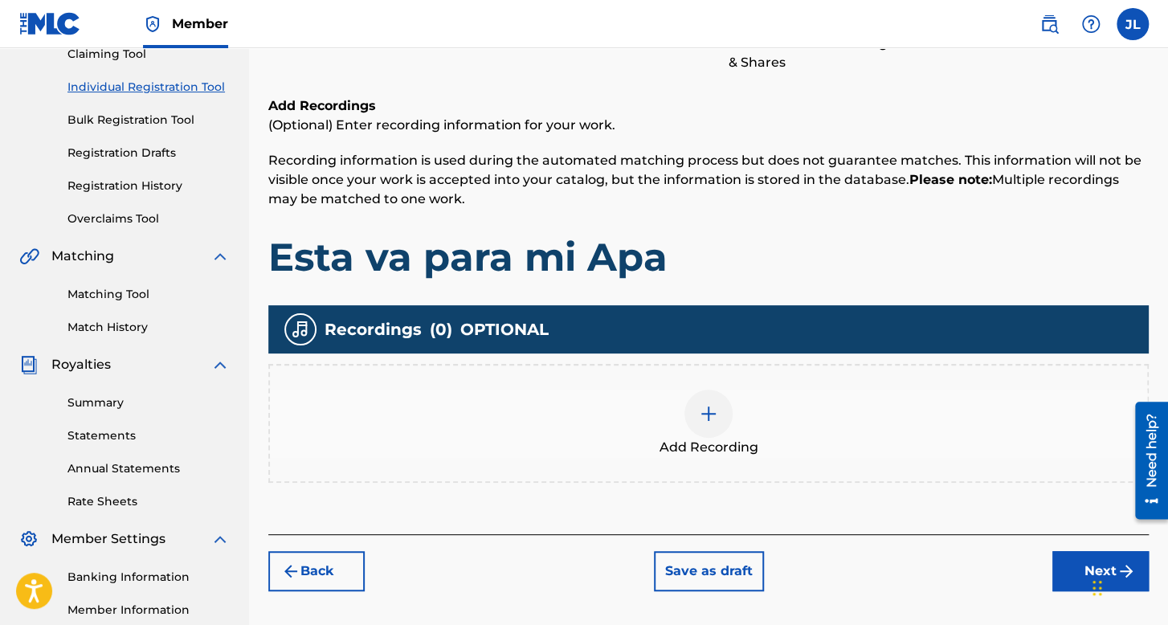
scroll to position [313, 0]
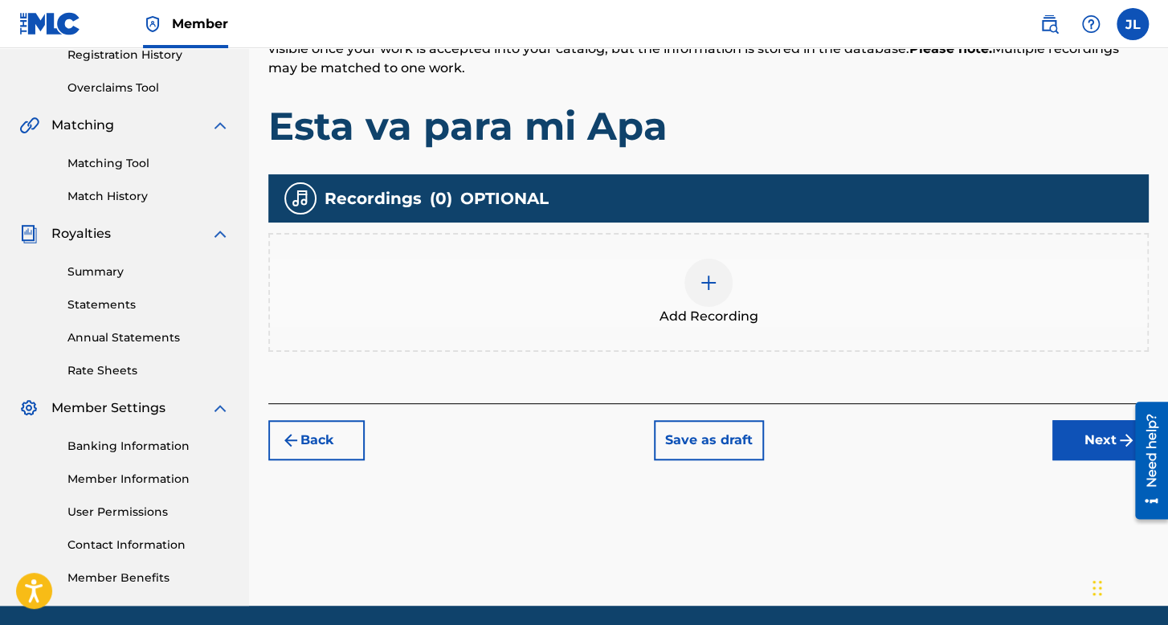
click at [708, 307] on span "Add Recording" at bounding box center [708, 316] width 99 height 19
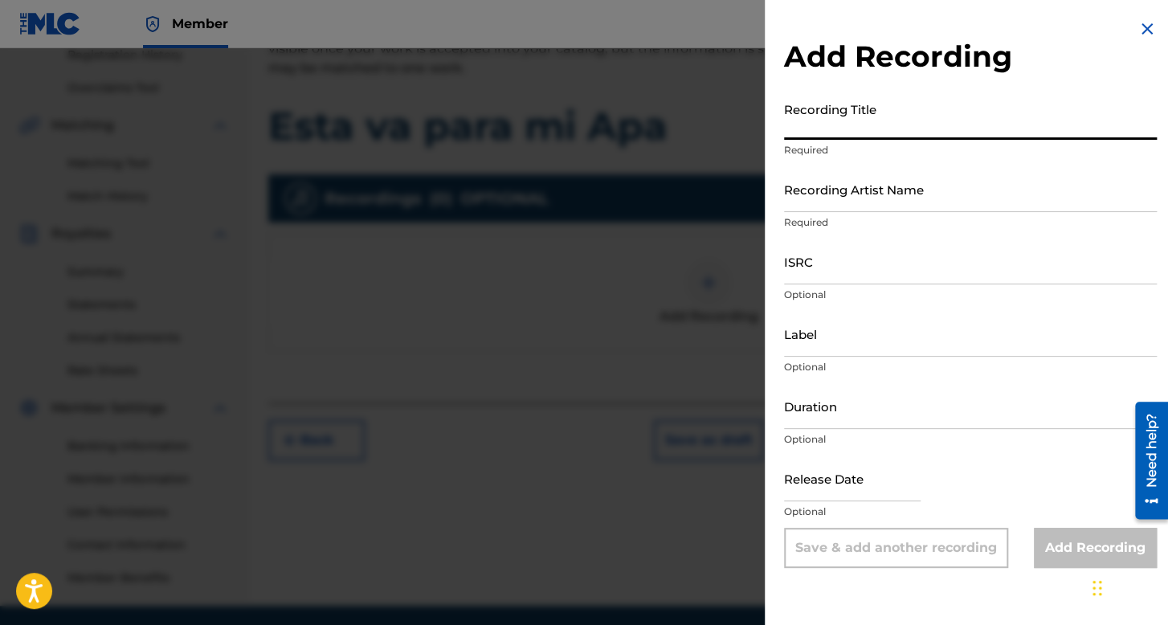
click at [851, 119] on input "Recording Title" at bounding box center [970, 117] width 373 height 46
type input "Esta va para mi Apa"
click at [893, 194] on input "Recording Artist Name" at bounding box center [970, 189] width 373 height 46
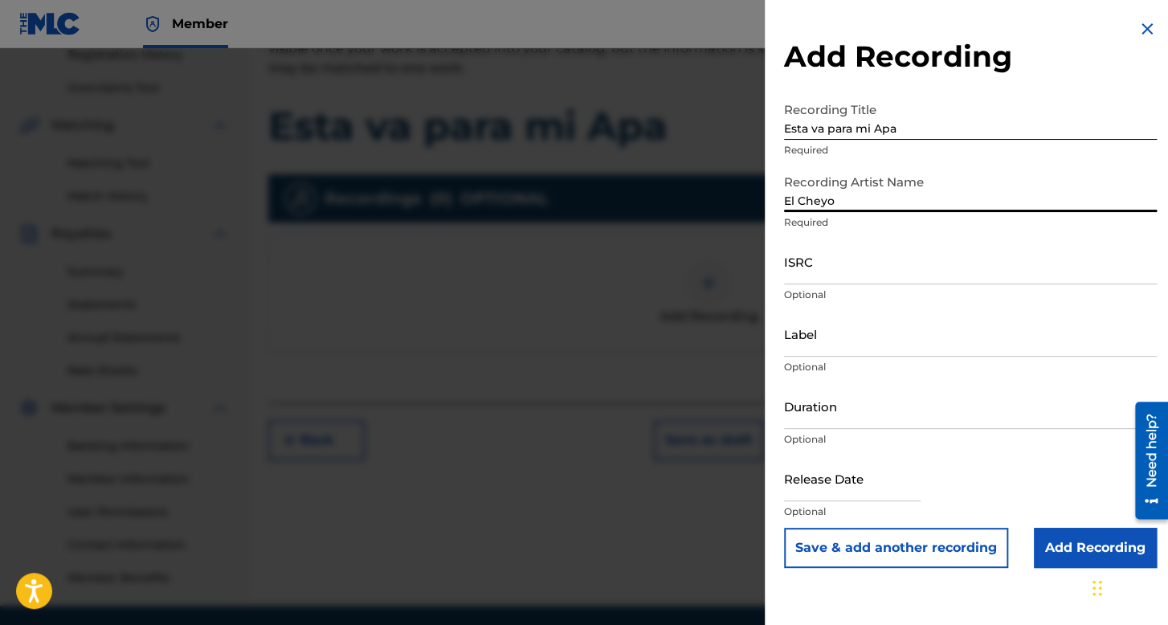
type input "El Cheyo"
click at [877, 279] on input "ISRC" at bounding box center [970, 261] width 373 height 46
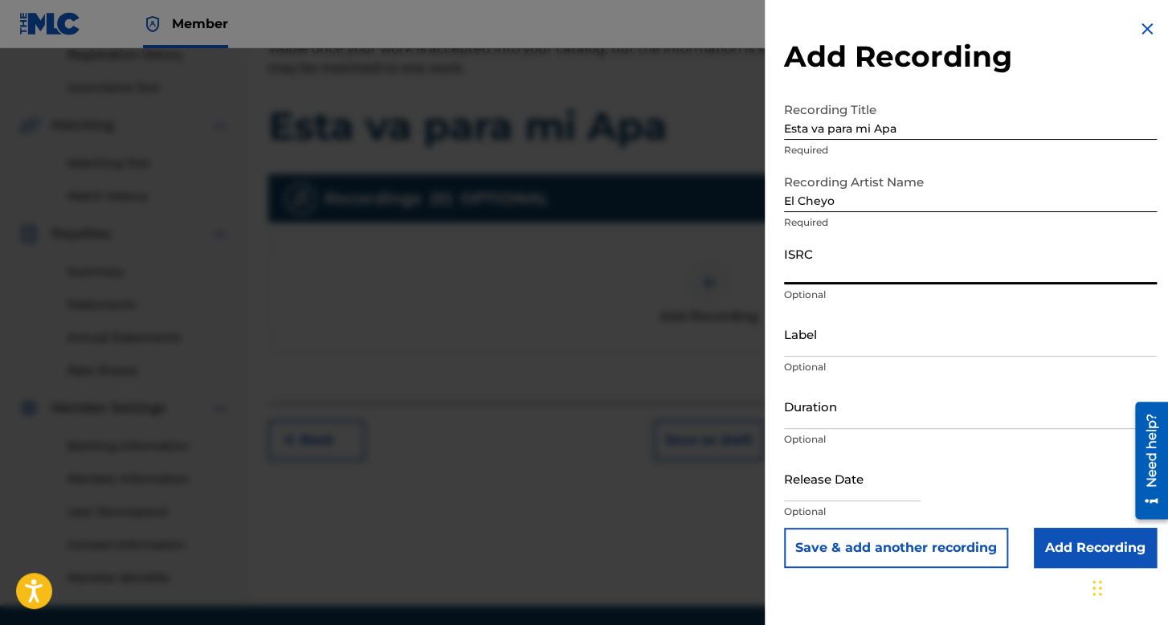
paste input "TCADM1811217"
type input "TCADM1811217"
click at [873, 432] on p "Optional" at bounding box center [970, 439] width 373 height 14
click at [851, 411] on input "Duration" at bounding box center [970, 406] width 373 height 46
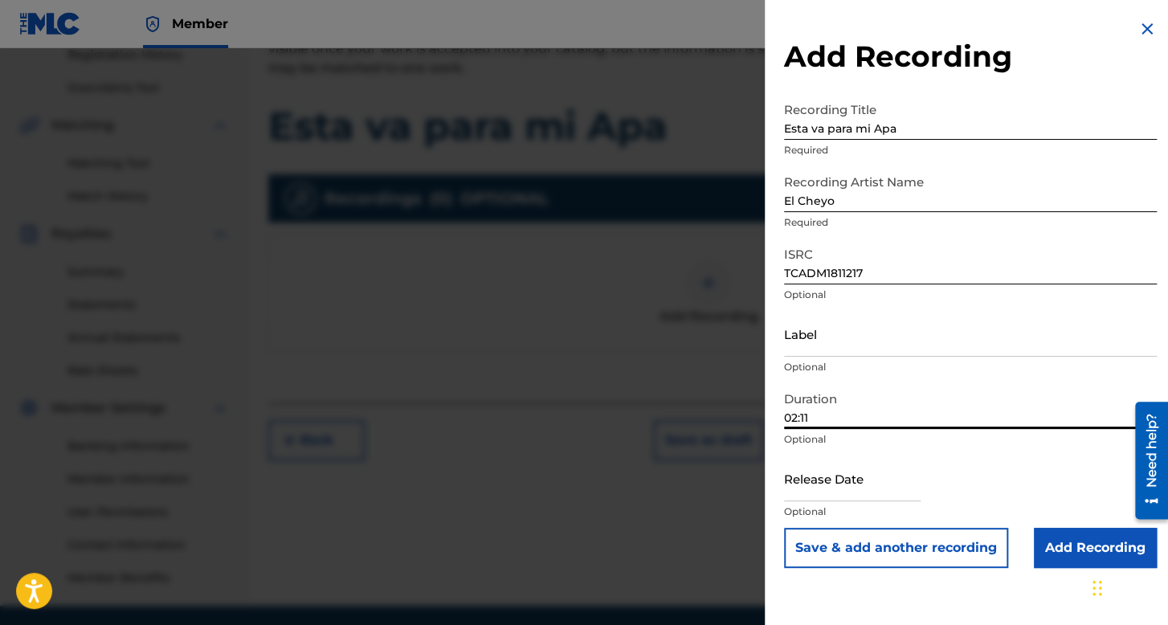
type input "02:11"
click at [918, 484] on input "text" at bounding box center [852, 478] width 137 height 46
select select "7"
select select "2025"
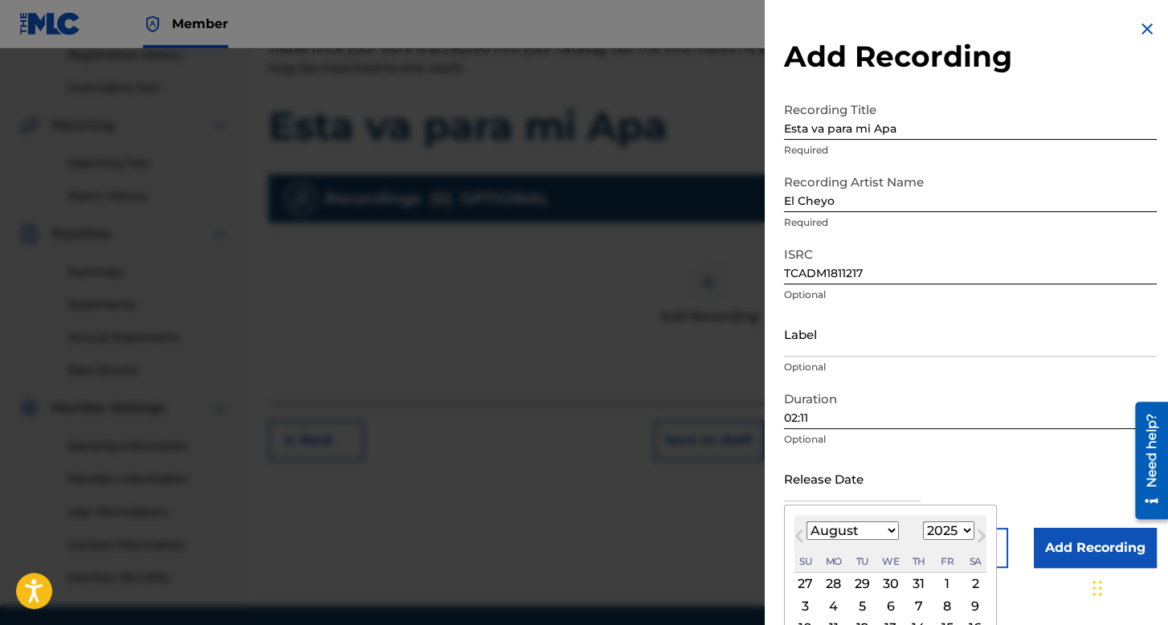
click at [880, 532] on select "January February March April May June July August September October November De…" at bounding box center [852, 530] width 92 height 18
select select "0"
click at [806, 521] on select "January February March April May June July August September October November De…" at bounding box center [852, 530] width 92 height 18
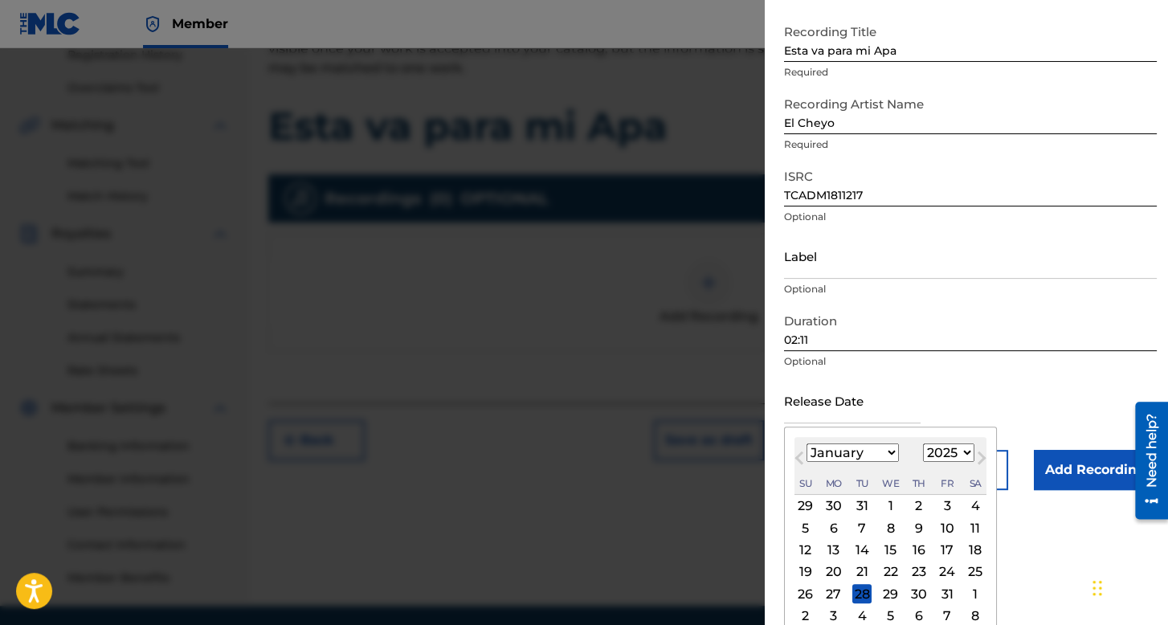
scroll to position [80, 0]
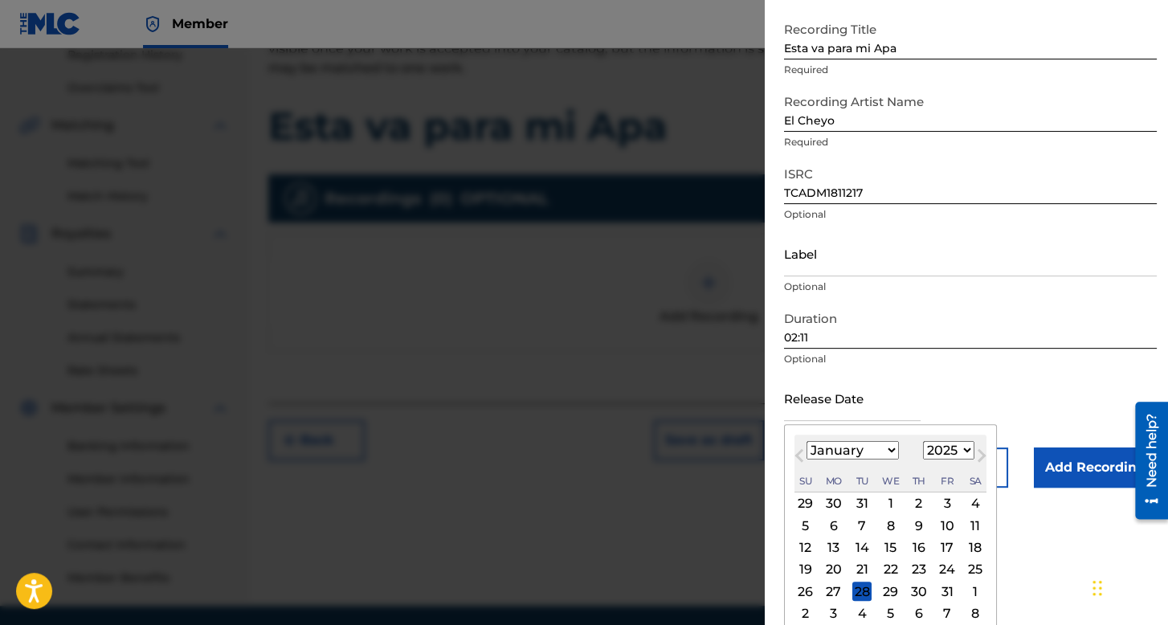
click at [960, 447] on select "1899 1900 1901 1902 1903 1904 1905 1906 1907 1908 1909 1910 1911 1912 1913 1914…" at bounding box center [948, 450] width 51 height 18
select select "2018"
click at [923, 441] on select "1899 1900 1901 1902 1903 1904 1905 1906 1907 1908 1909 1910 1911 1912 1913 1914…" at bounding box center [948, 450] width 51 height 18
click at [858, 585] on div "30" at bounding box center [861, 590] width 19 height 19
type input "[DATE]"
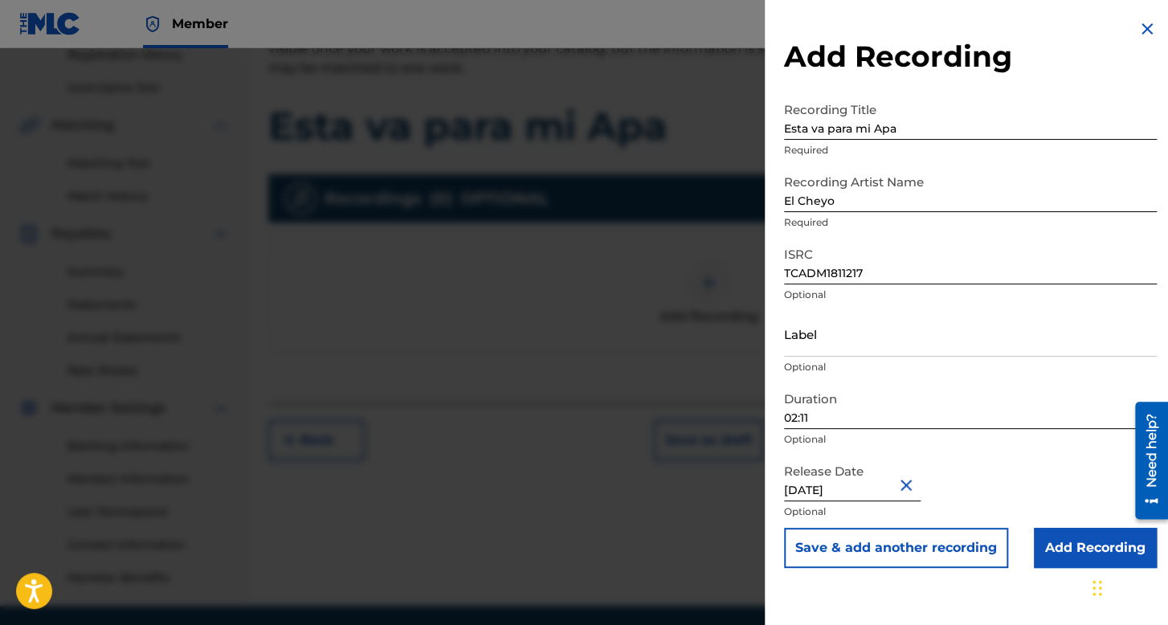
scroll to position [0, 0]
click at [1037, 539] on input "Add Recording" at bounding box center [1094, 548] width 123 height 40
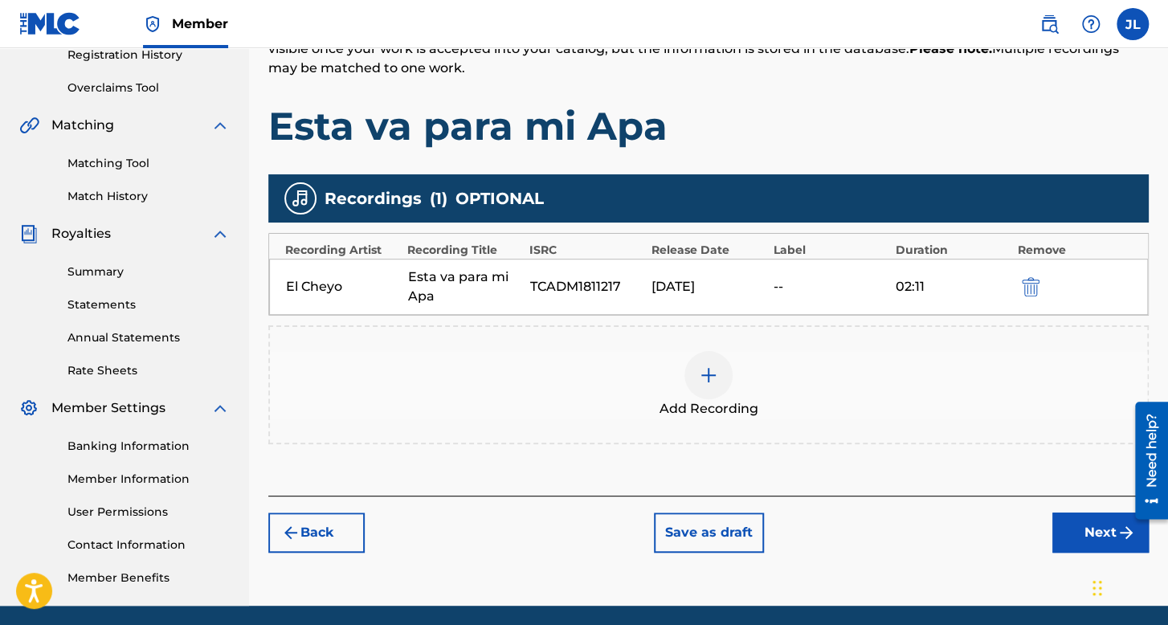
drag, startPoint x: 1045, startPoint y: 524, endPoint x: 1080, endPoint y: 531, distance: 35.1
click at [1066, 528] on div "Back Save as draft Next" at bounding box center [708, 523] width 880 height 57
click at [1080, 531] on button "Next" at bounding box center [1100, 532] width 96 height 40
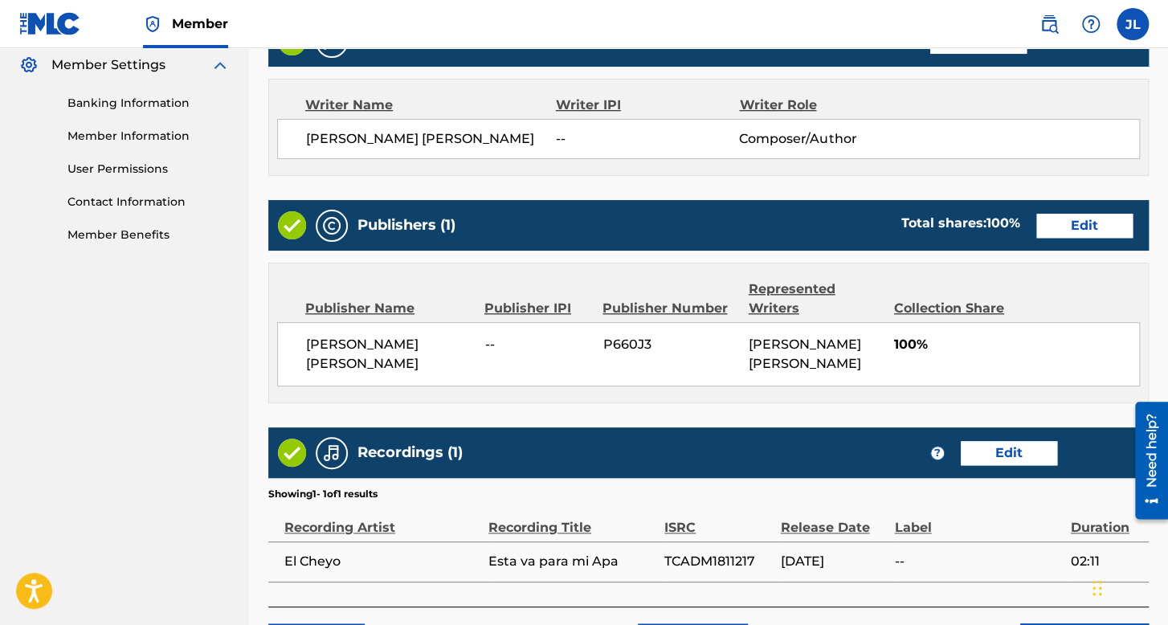
scroll to position [770, 0]
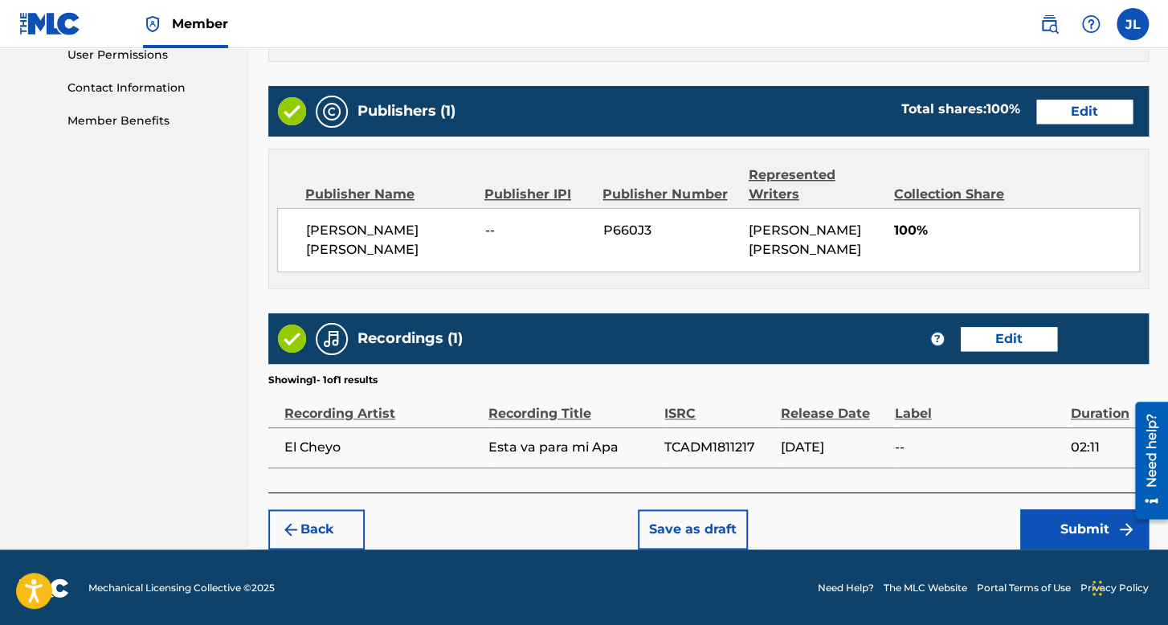
click at [1041, 518] on button "Submit" at bounding box center [1084, 529] width 128 height 40
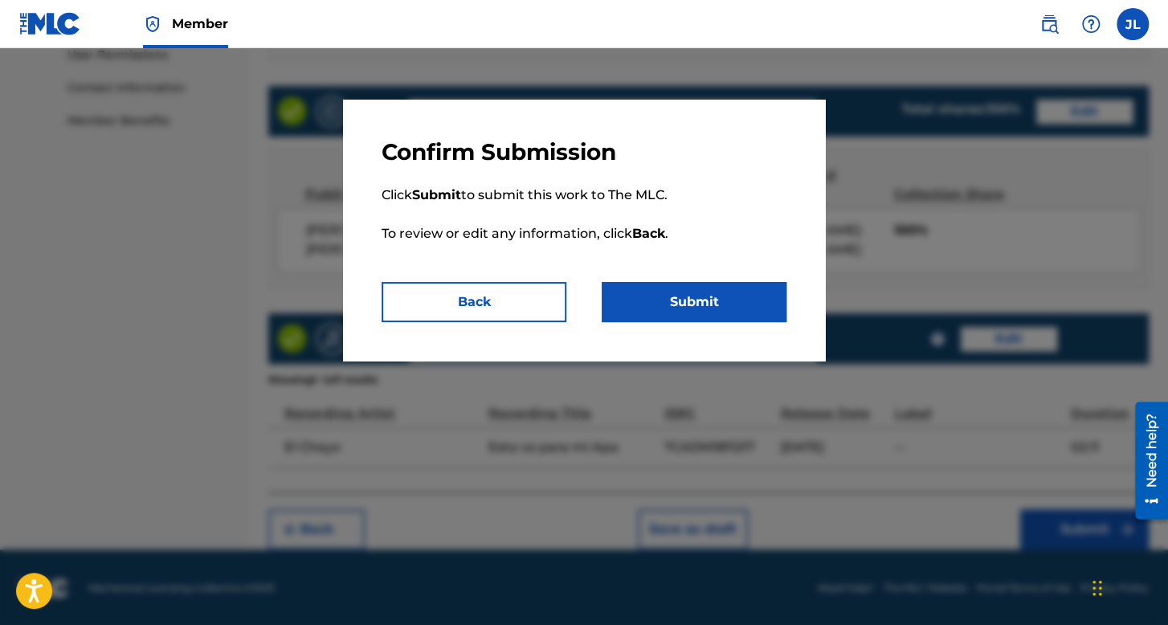
click at [717, 312] on button "Submit" at bounding box center [693, 302] width 185 height 40
